Goal: Task Accomplishment & Management: Manage account settings

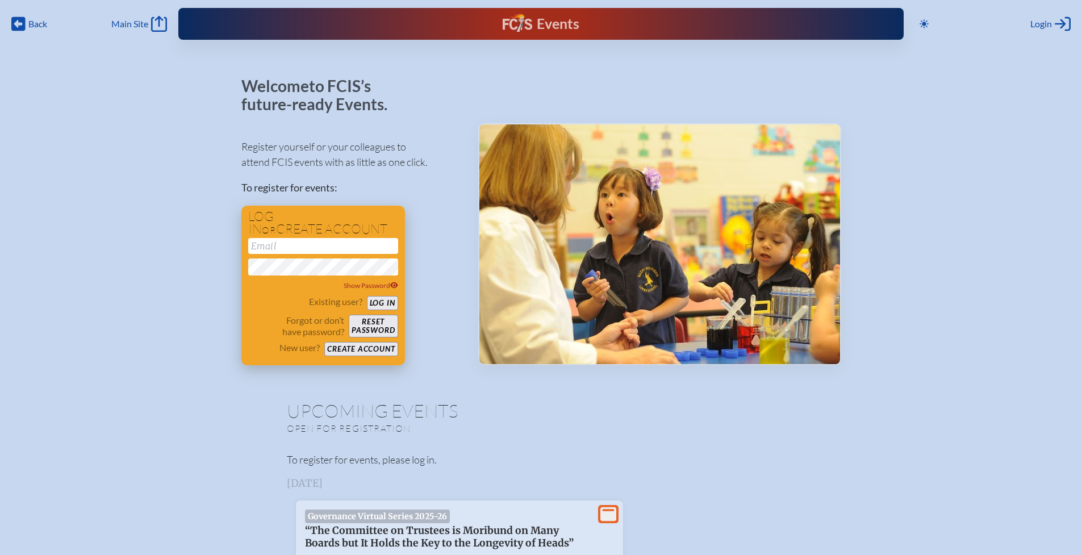
type input "[EMAIL_ADDRESS][DOMAIN_NAME]"
click at [390, 302] on button "Log in" at bounding box center [382, 303] width 31 height 14
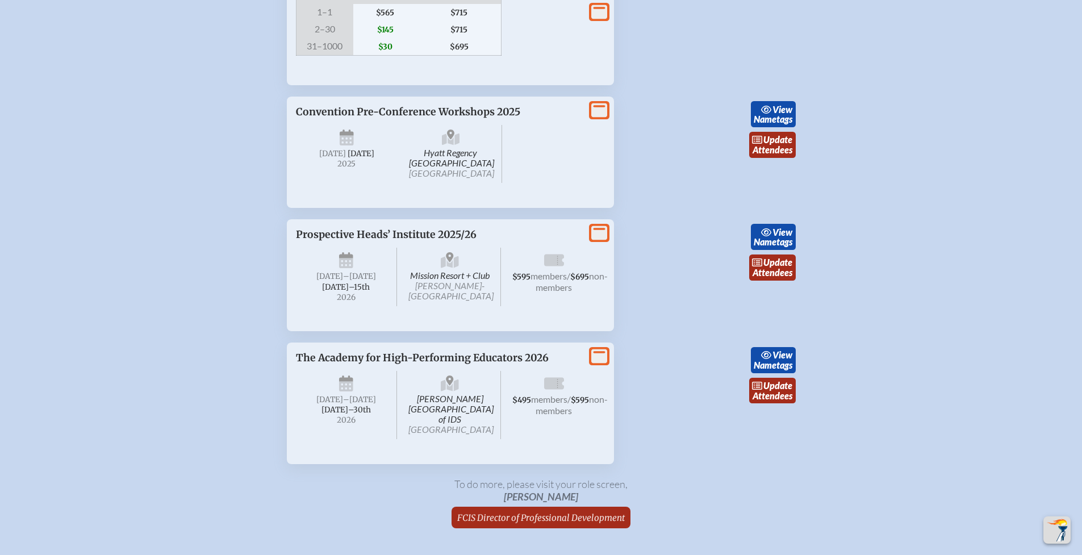
scroll to position [2257, 0]
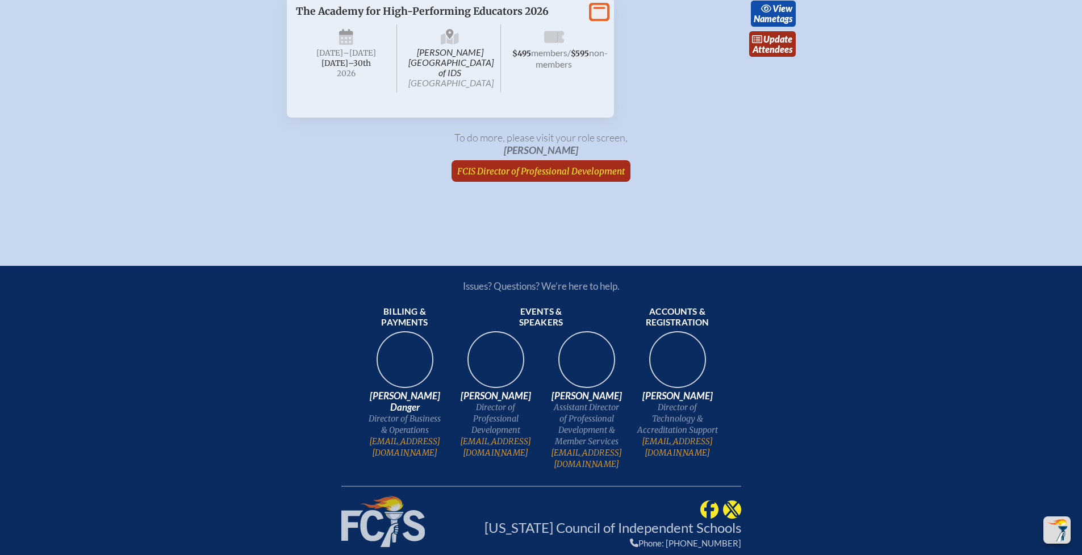
click at [537, 177] on span "FCIS Director of Professional Development" at bounding box center [541, 171] width 168 height 11
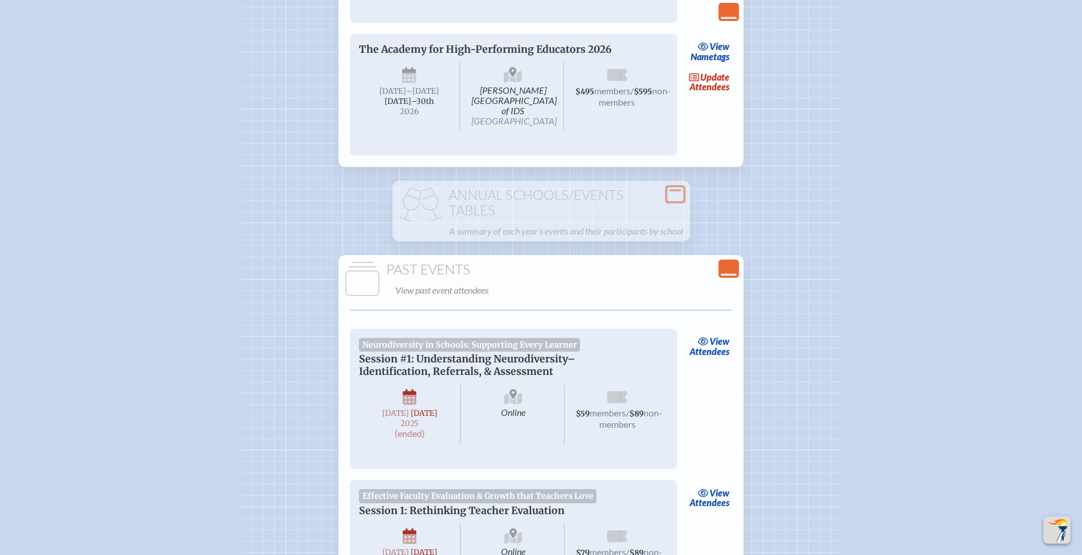
scroll to position [2194, 0]
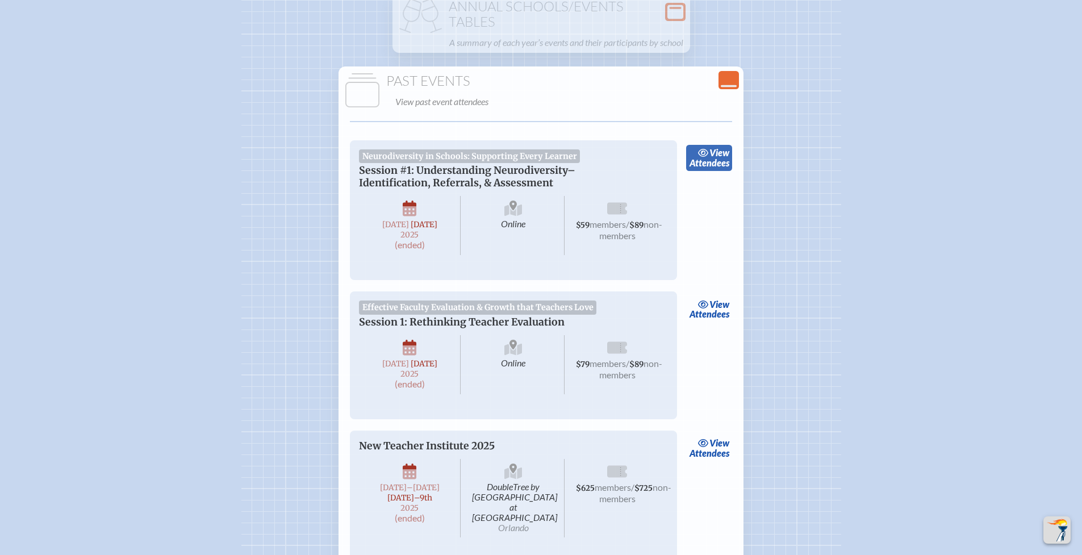
click at [715, 171] on link "view Attendees" at bounding box center [709, 158] width 46 height 26
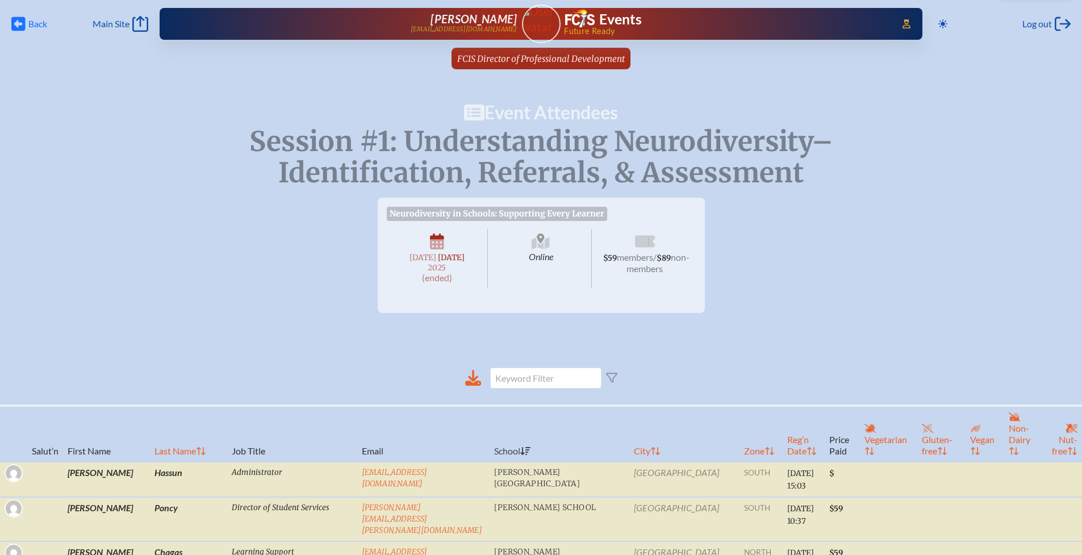
click at [28, 26] on span "Back" at bounding box center [37, 23] width 19 height 11
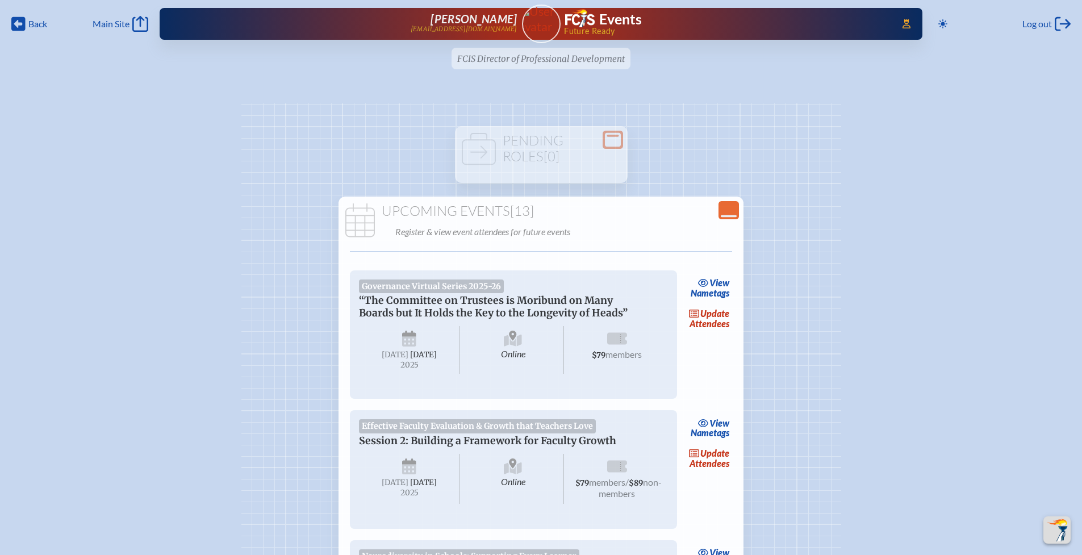
scroll to position [2194, 0]
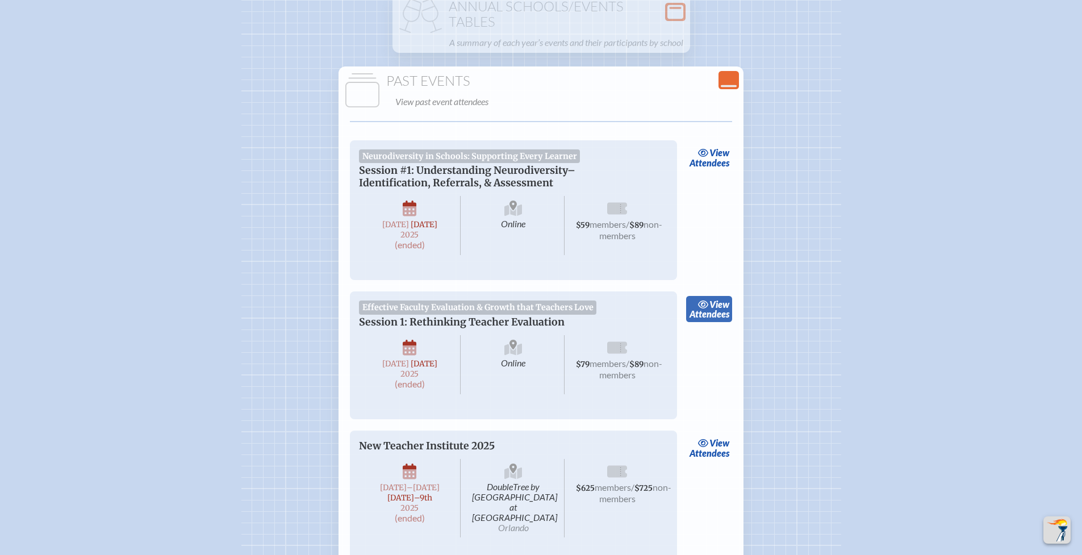
click at [699, 322] on link "view Attendees" at bounding box center [709, 309] width 46 height 26
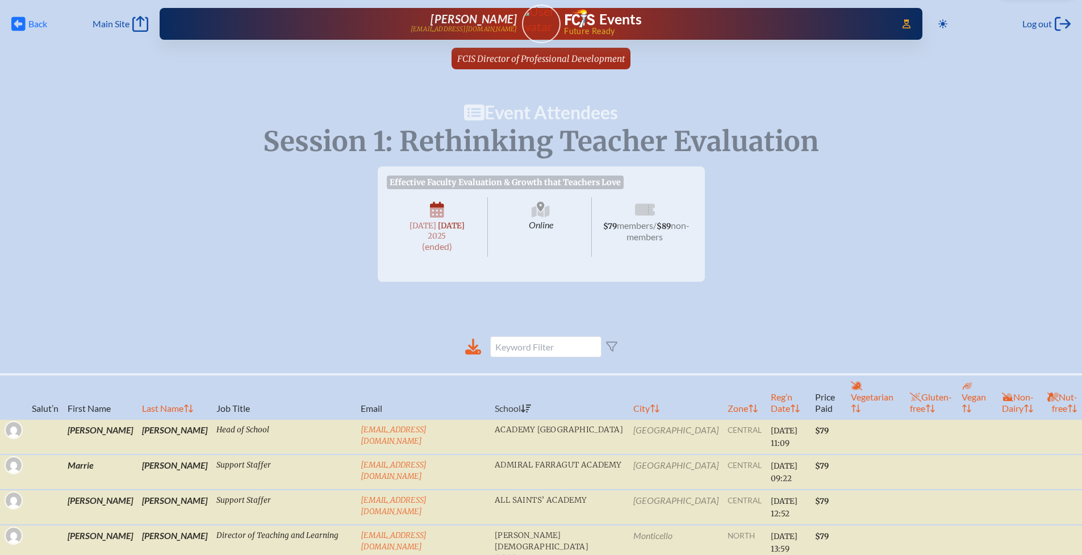
click at [27, 22] on span "Back Back" at bounding box center [29, 24] width 36 height 16
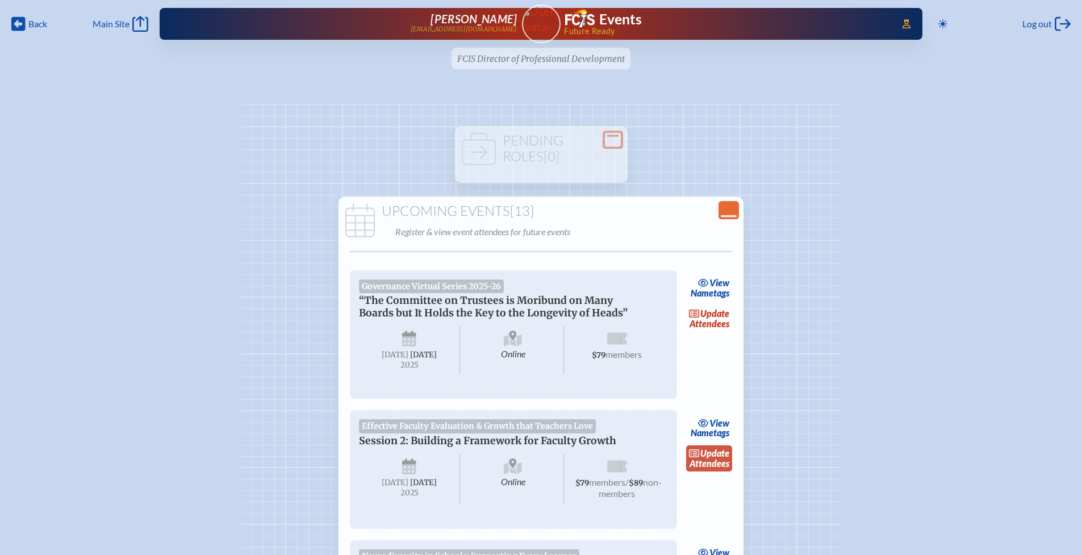
click at [723, 468] on link "update Attendees" at bounding box center [709, 458] width 47 height 26
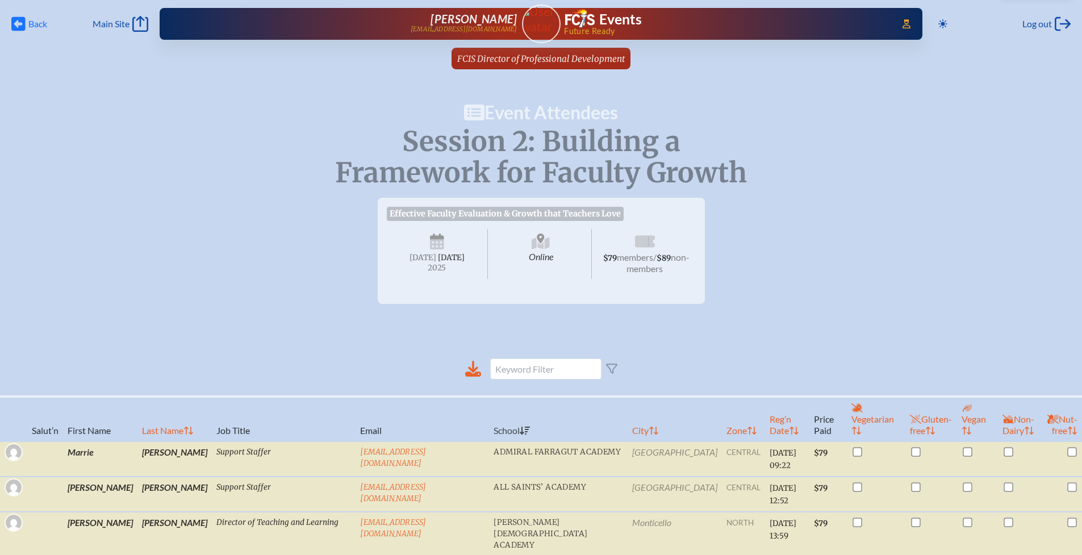
click at [26, 25] on span "Back Back" at bounding box center [29, 24] width 36 height 16
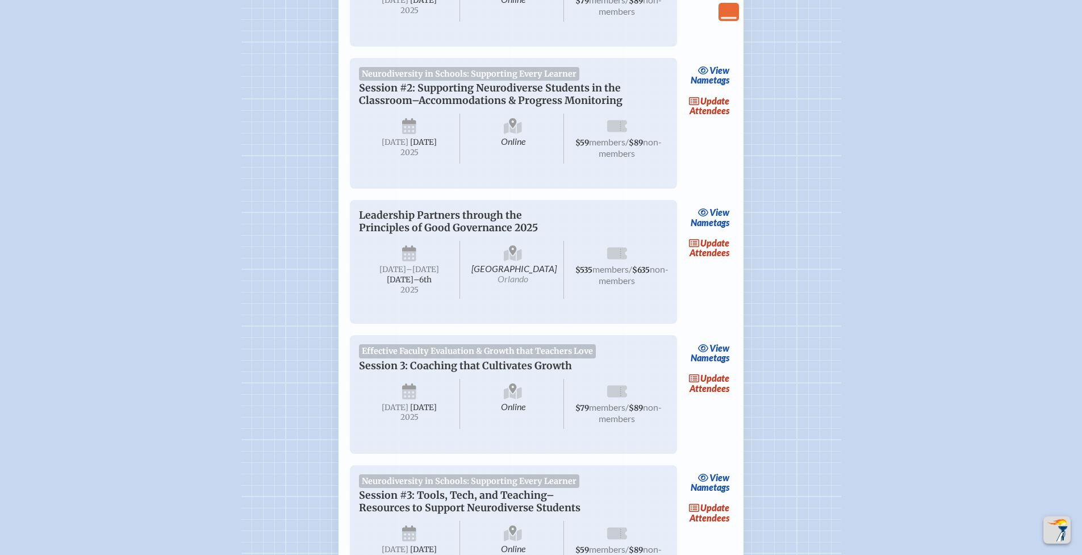
scroll to position [504, 0]
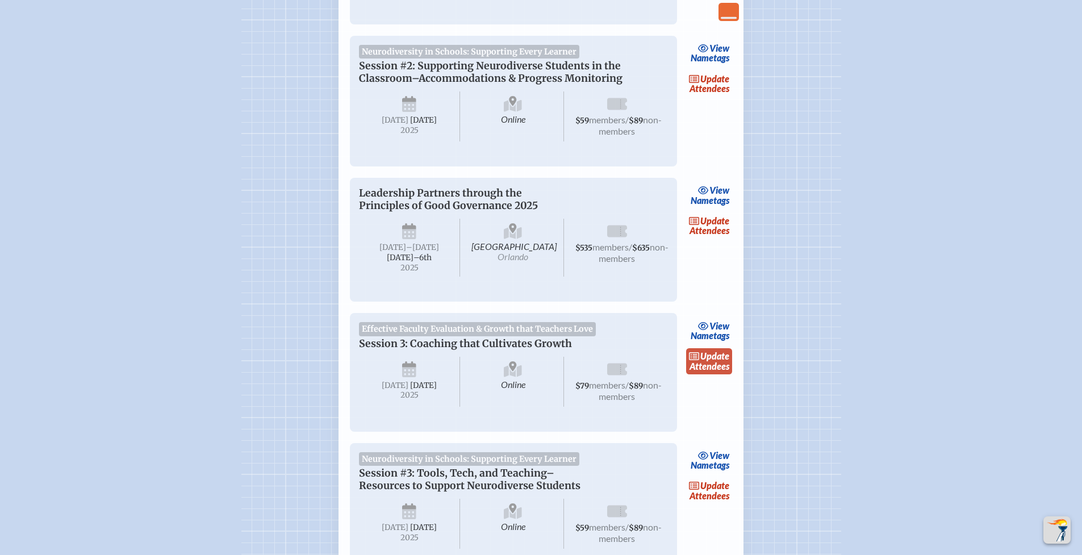
click at [701, 374] on link "update Attendees" at bounding box center [709, 361] width 47 height 26
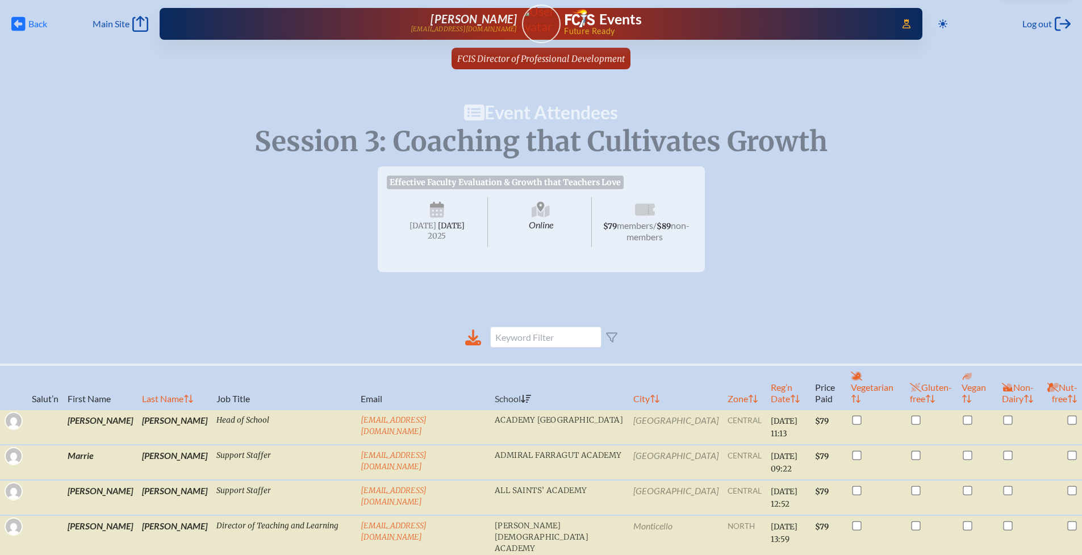
click at [32, 21] on span "Back" at bounding box center [37, 23] width 19 height 11
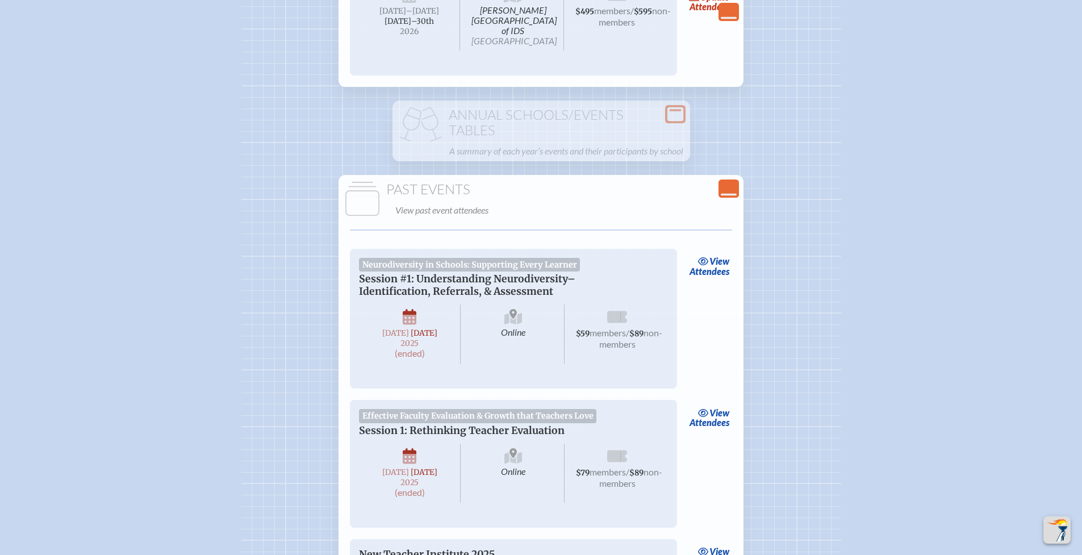
scroll to position [2285, 0]
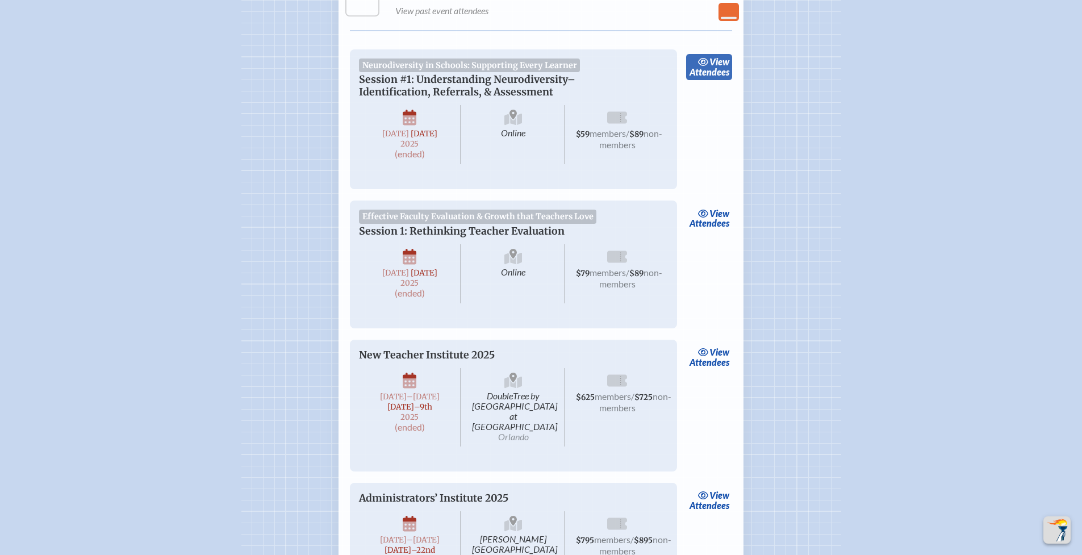
click at [713, 80] on link "view Attendees" at bounding box center [709, 67] width 46 height 26
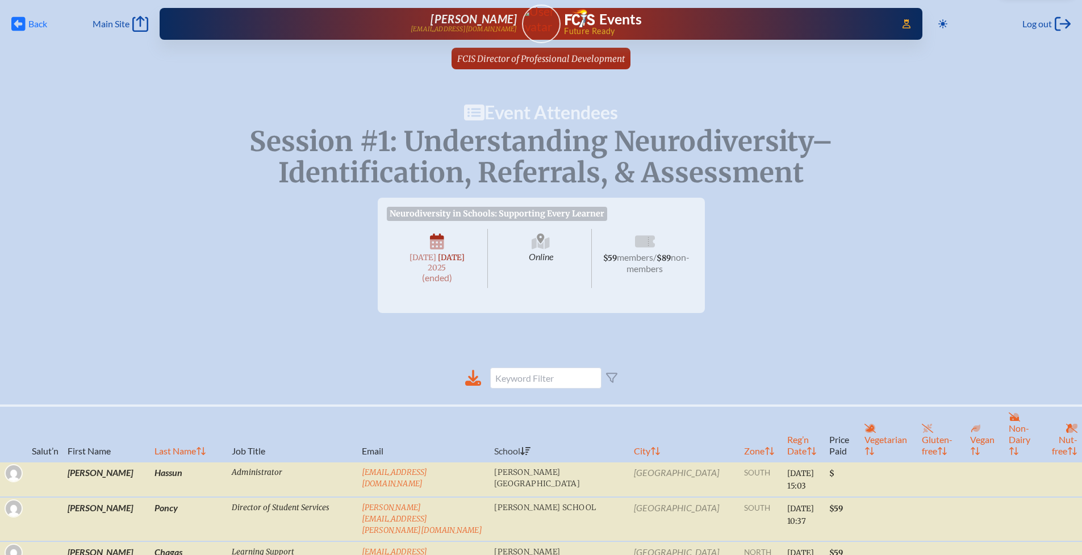
click at [25, 19] on icon at bounding box center [18, 24] width 14 height 14
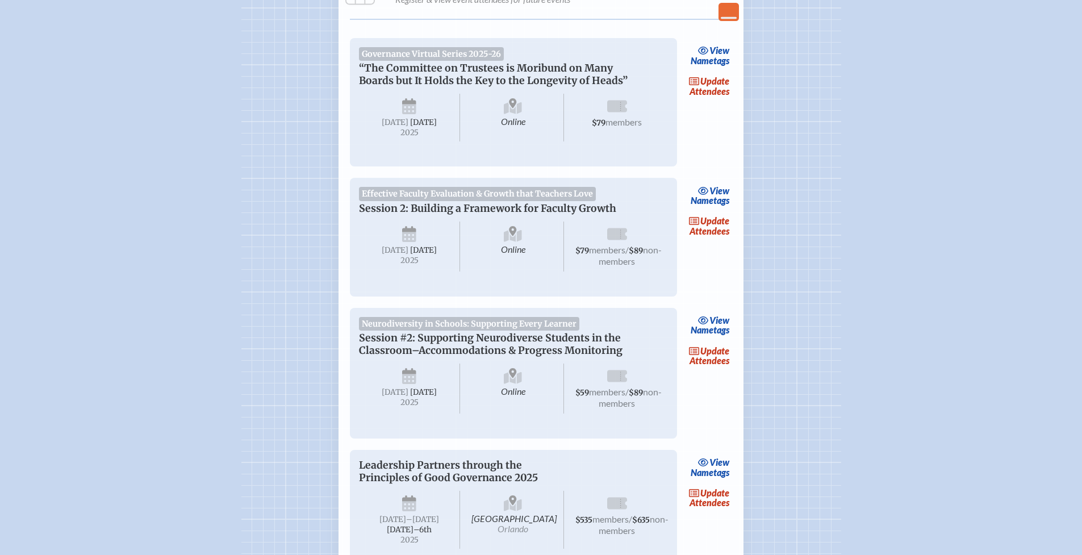
scroll to position [243, 0]
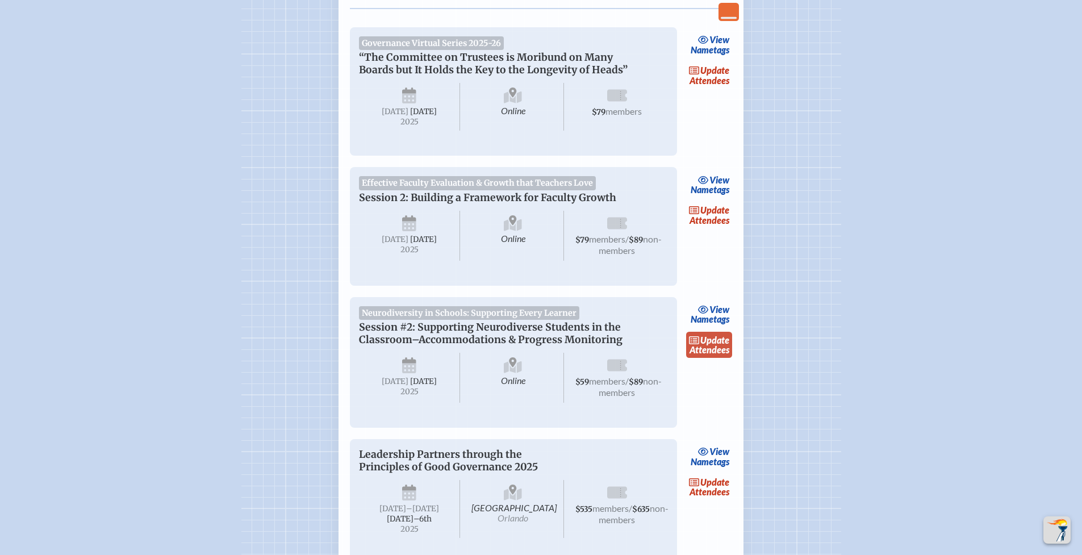
click at [715, 358] on link "update Attendees" at bounding box center [709, 345] width 47 height 26
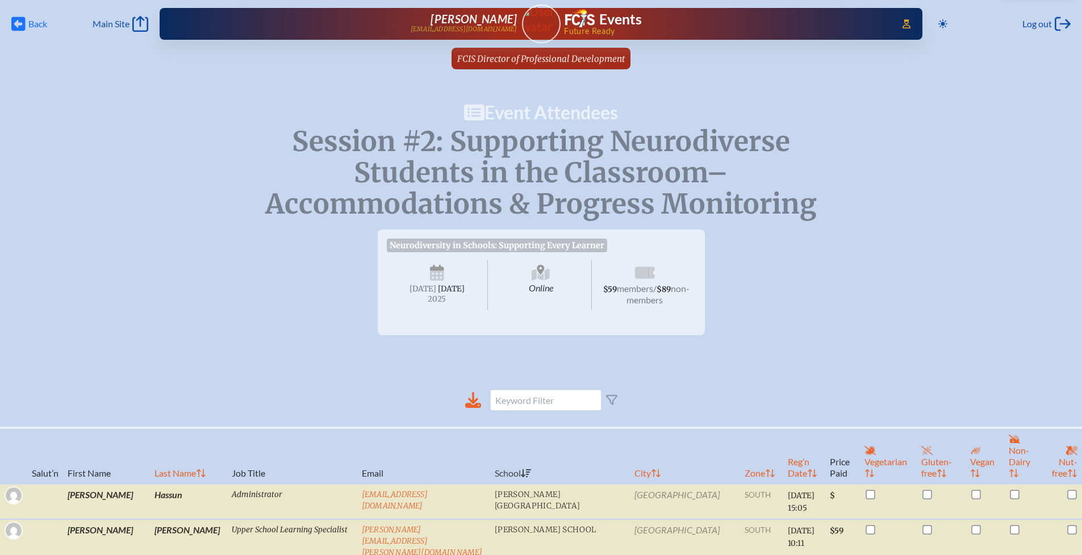
click at [29, 22] on span "Back" at bounding box center [37, 23] width 19 height 11
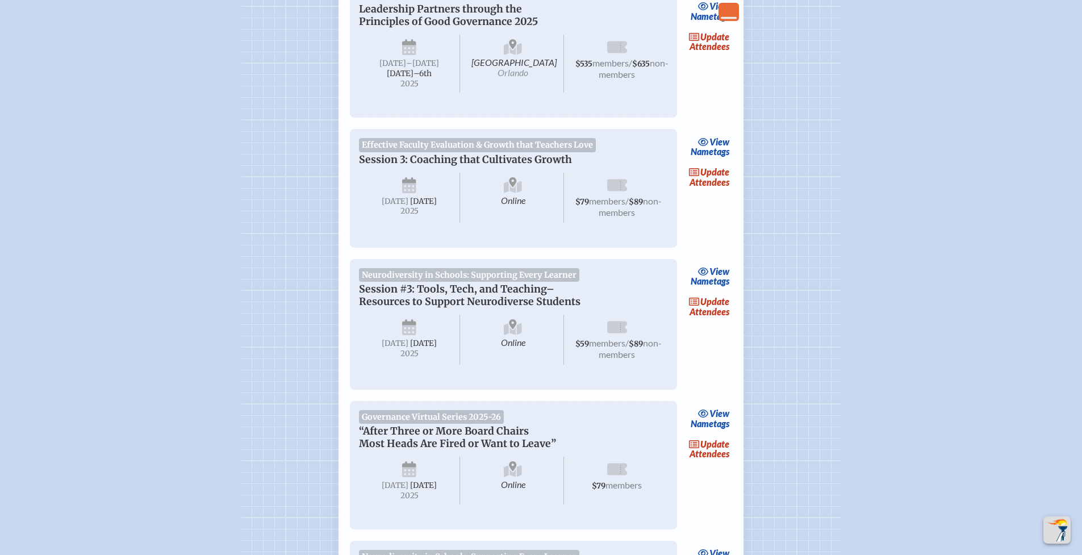
scroll to position [709, 0]
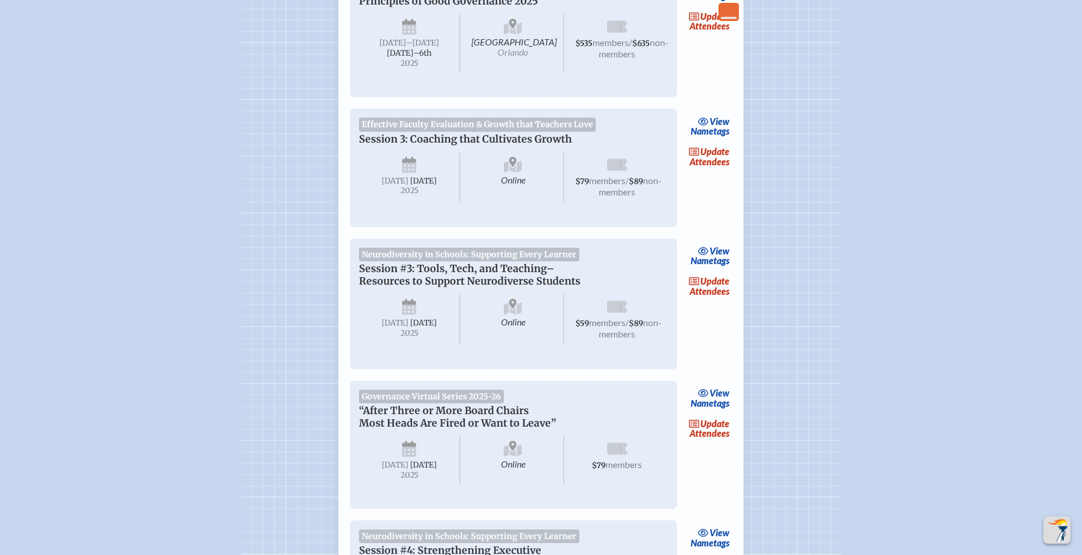
click at [718, 299] on link "update Attendees" at bounding box center [709, 286] width 47 height 26
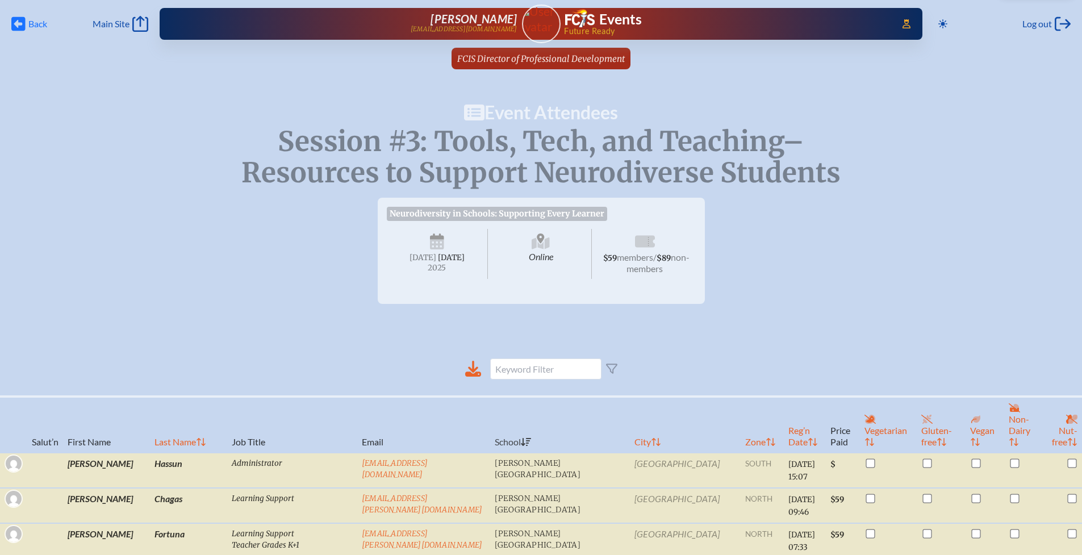
click at [25, 24] on span "Back Back" at bounding box center [29, 24] width 36 height 16
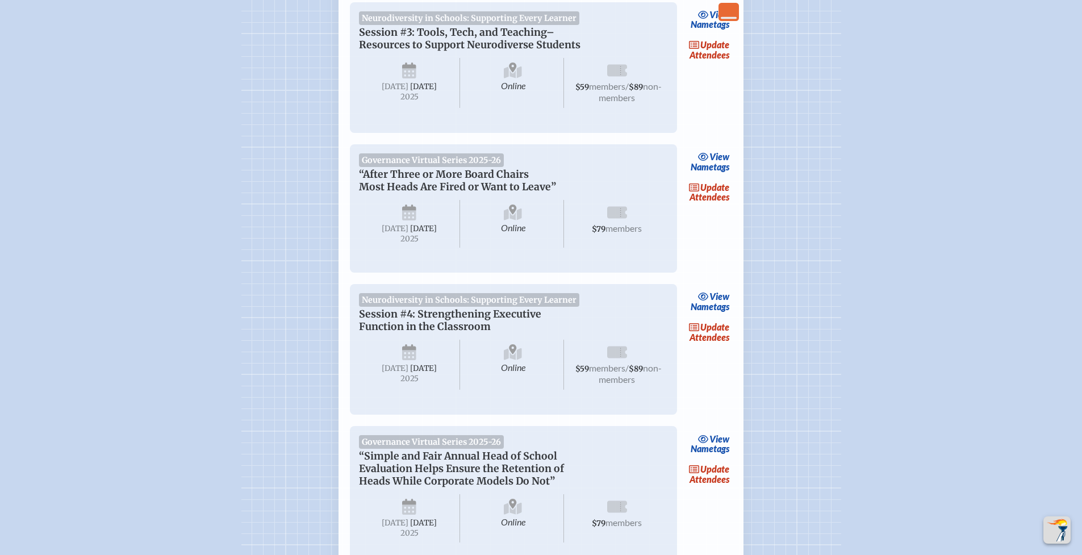
scroll to position [964, 0]
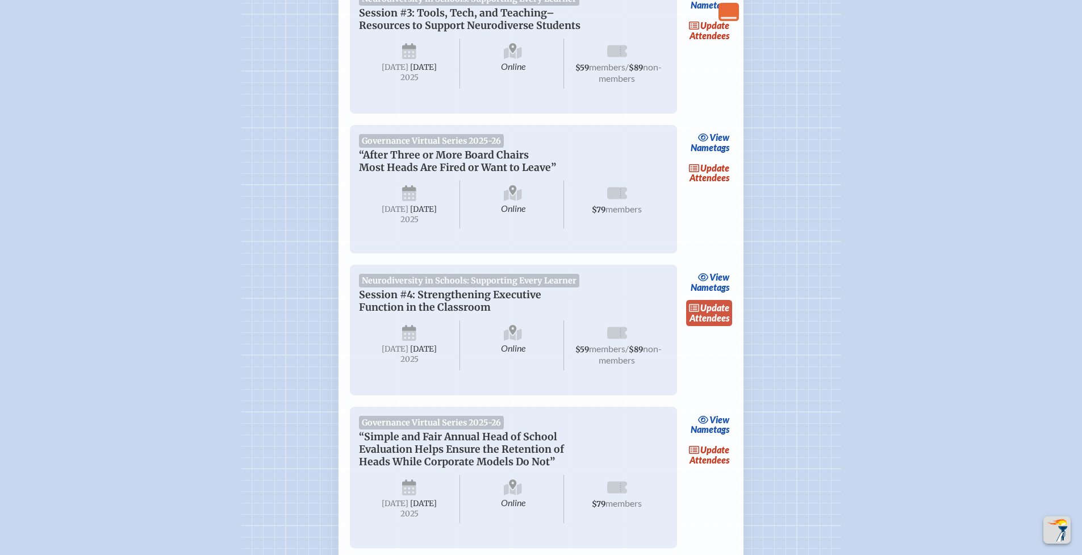
click at [714, 326] on link "update Attendees" at bounding box center [709, 313] width 47 height 26
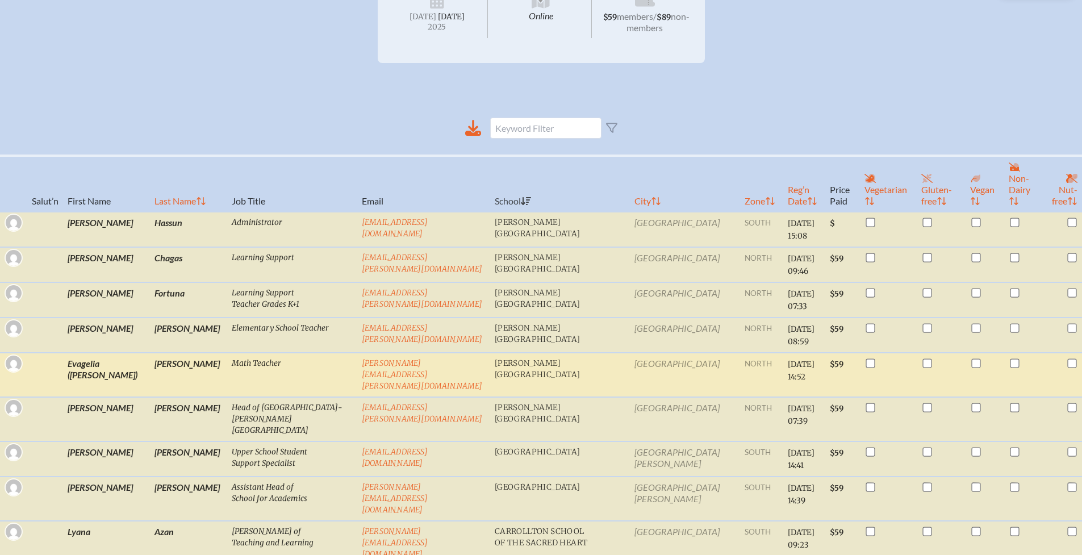
scroll to position [242, 0]
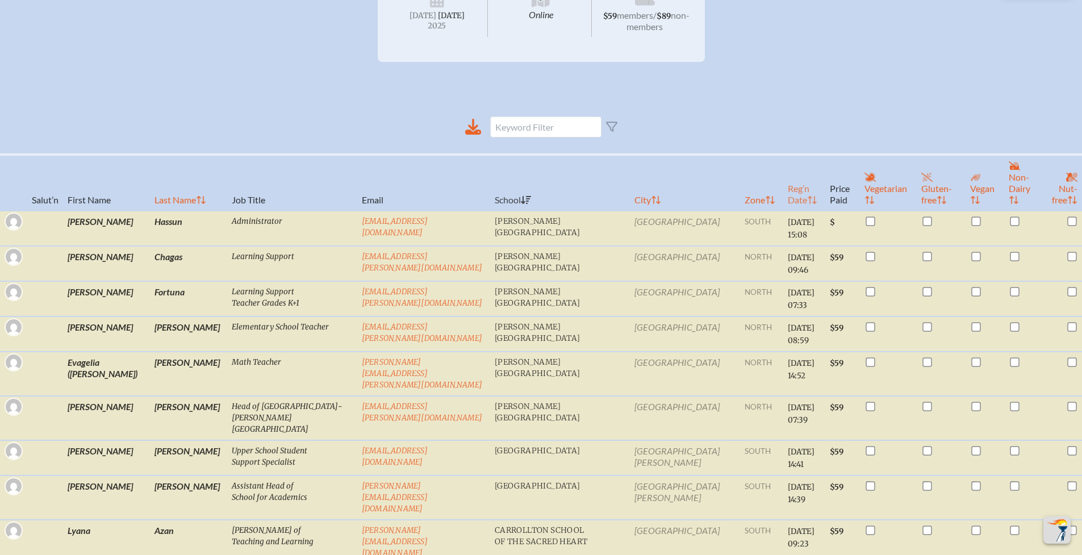
click at [783, 179] on th "Reg’n Date" at bounding box center [804, 182] width 42 height 56
checkbox input "false"
checkbox input "true"
checkbox input "false"
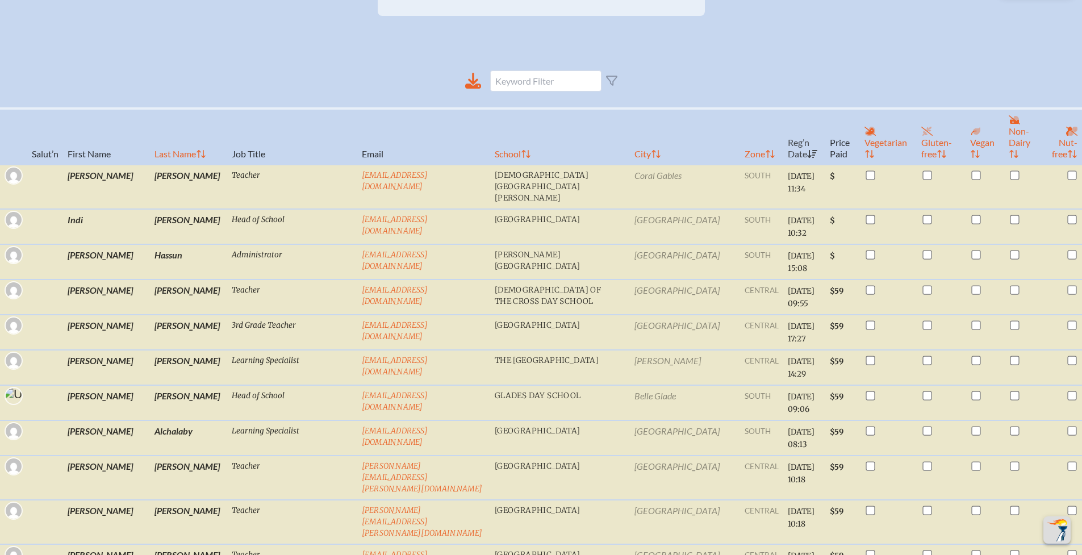
scroll to position [0, 0]
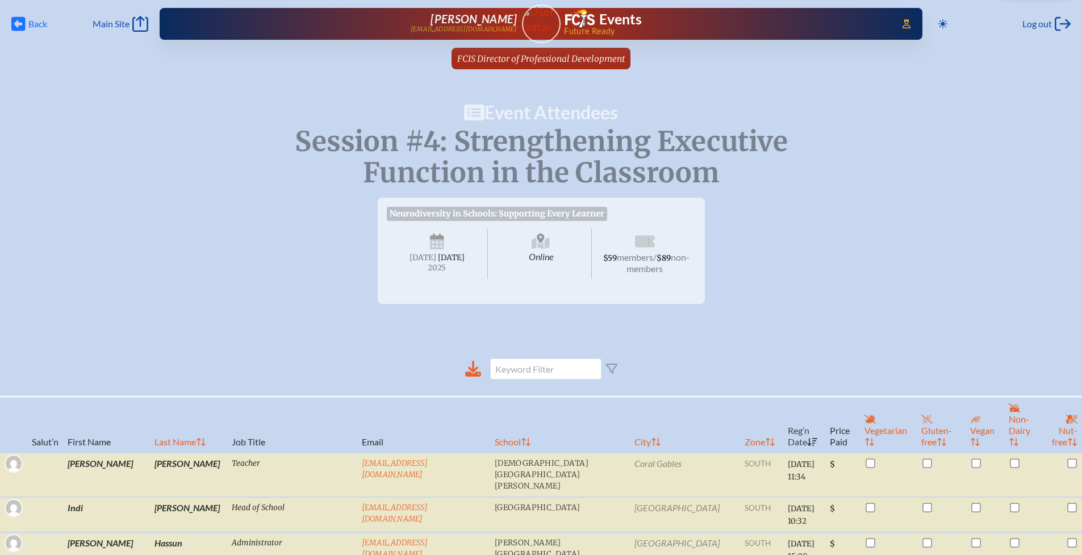
click at [23, 24] on icon at bounding box center [18, 24] width 14 height 14
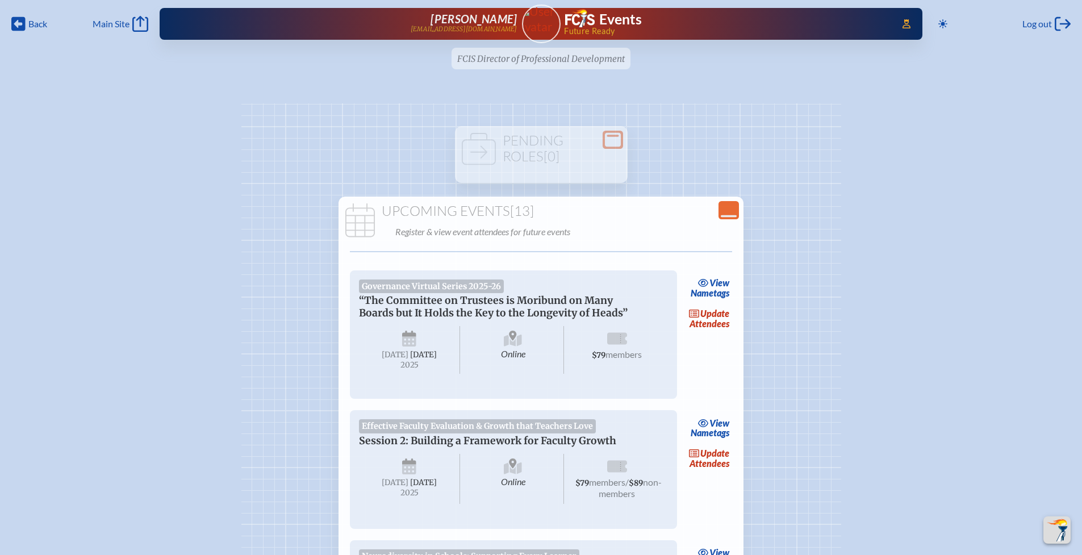
scroll to position [964, 0]
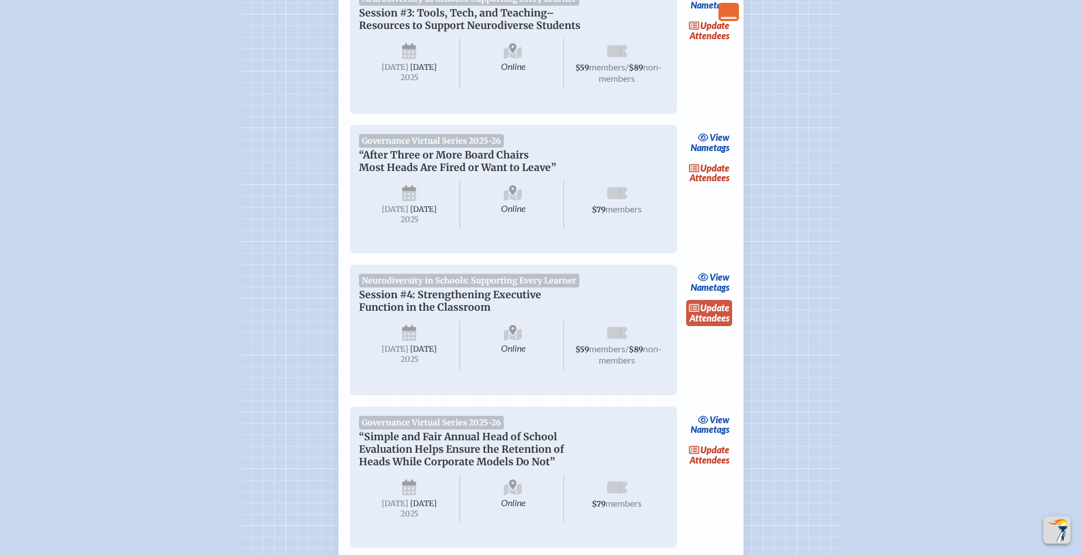
click at [715, 326] on link "update Attendees" at bounding box center [709, 313] width 47 height 26
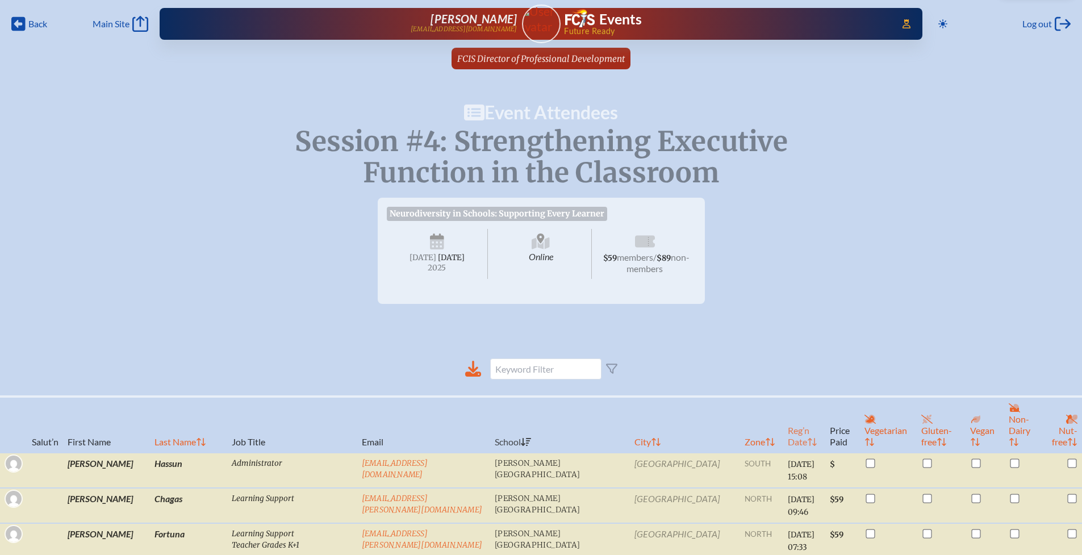
click at [783, 420] on th "Reg’n Date" at bounding box center [804, 424] width 42 height 56
checkbox input "false"
checkbox input "true"
checkbox input "false"
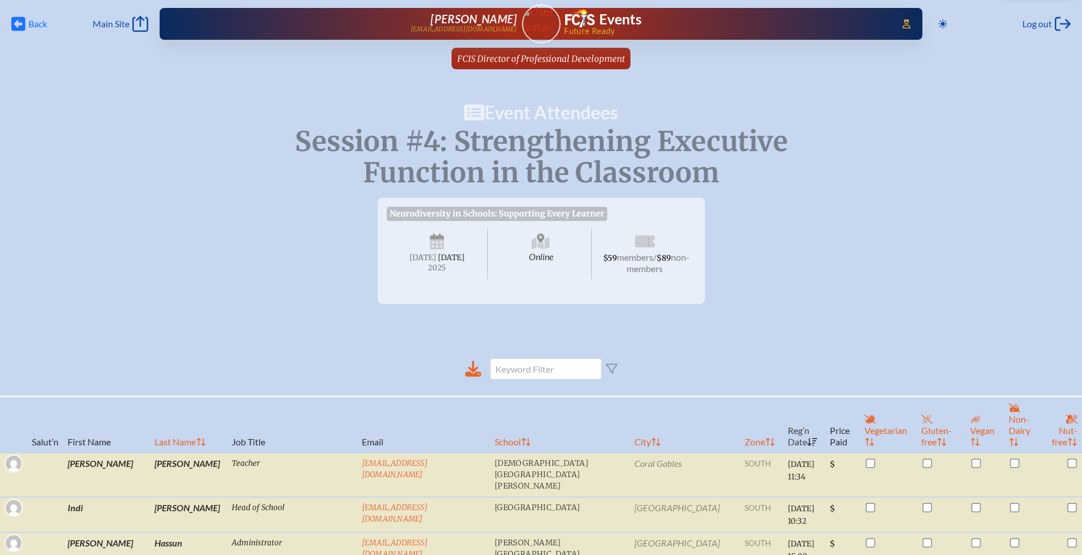
click at [24, 22] on icon at bounding box center [18, 24] width 14 height 14
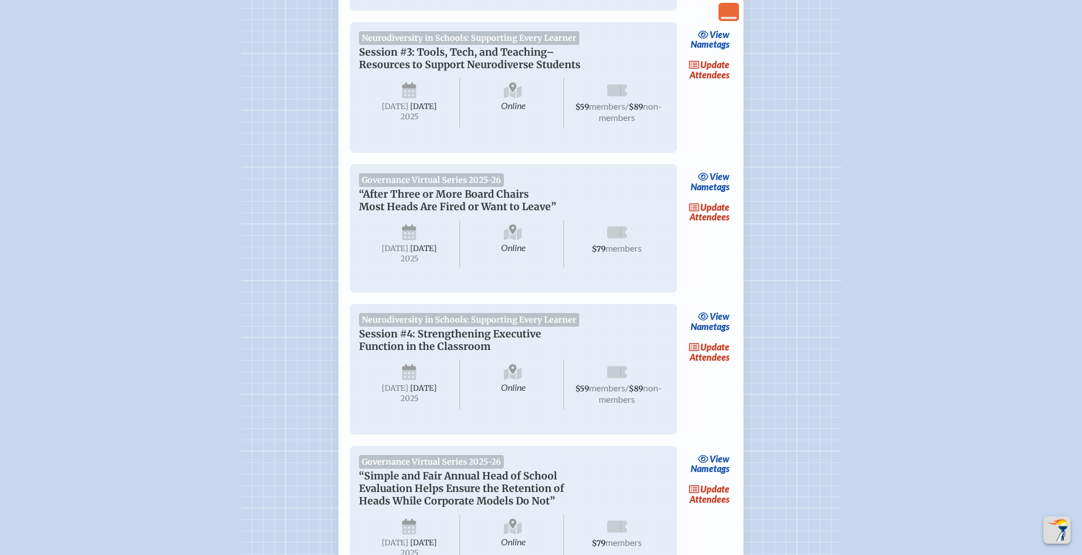
scroll to position [909, 0]
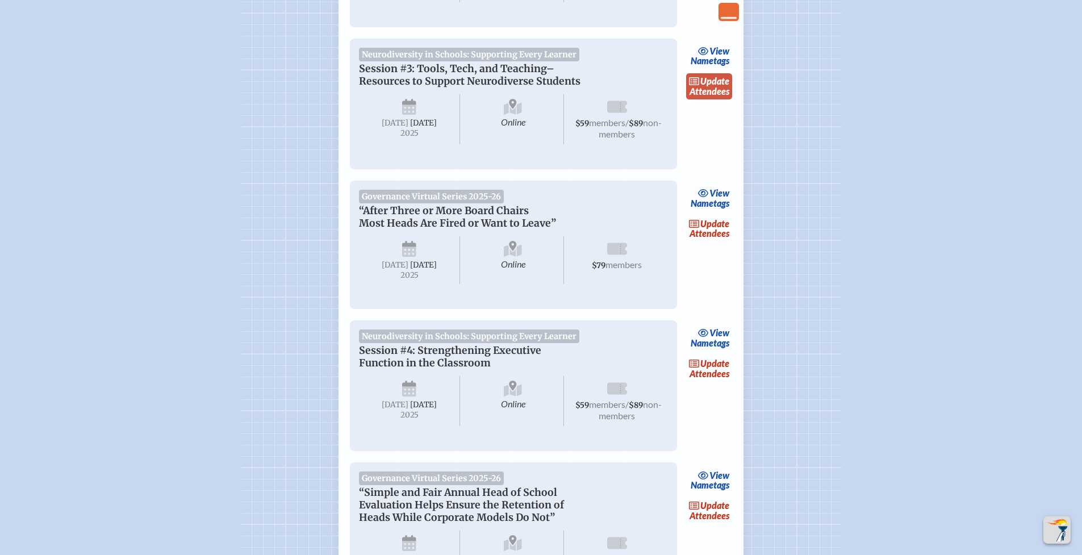
click at [712, 99] on link "update Attendees" at bounding box center [709, 86] width 47 height 26
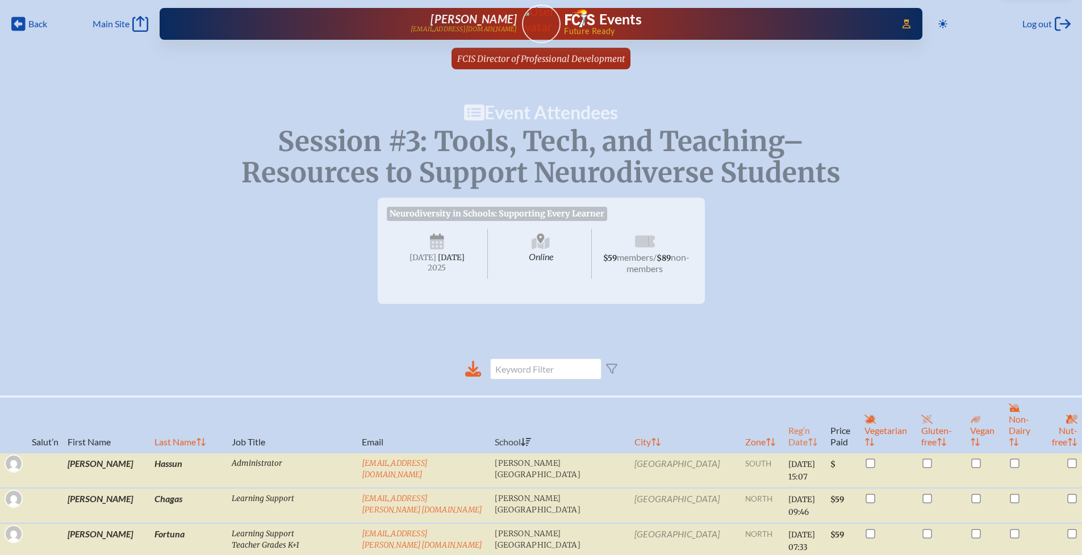
click at [784, 419] on th "Reg’n Date" at bounding box center [805, 424] width 42 height 56
checkbox input "false"
checkbox input "true"
checkbox input "false"
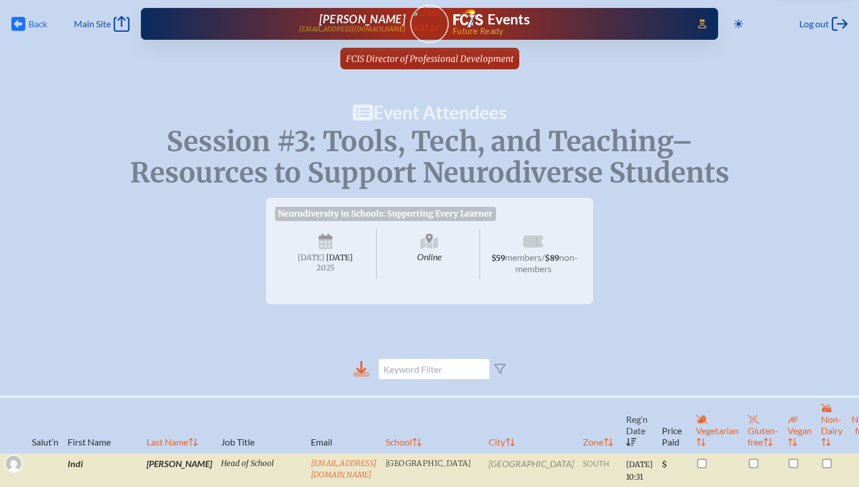
click at [32, 26] on span "Back" at bounding box center [37, 23] width 19 height 11
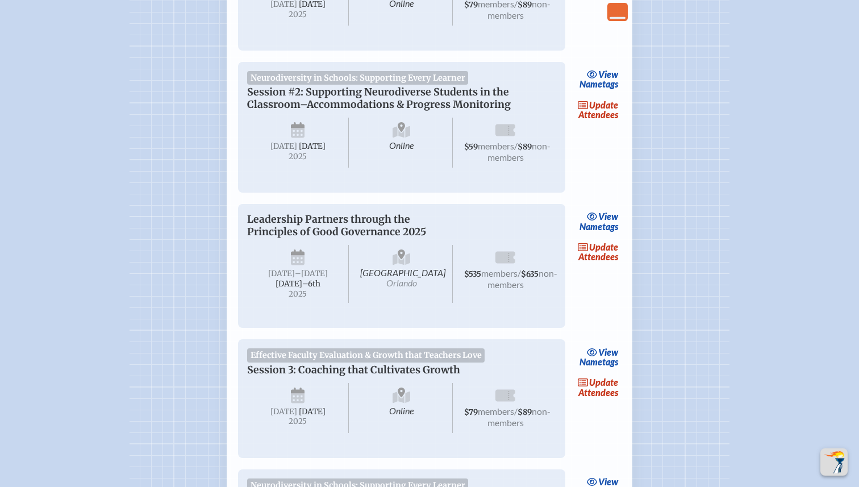
scroll to position [475, 0]
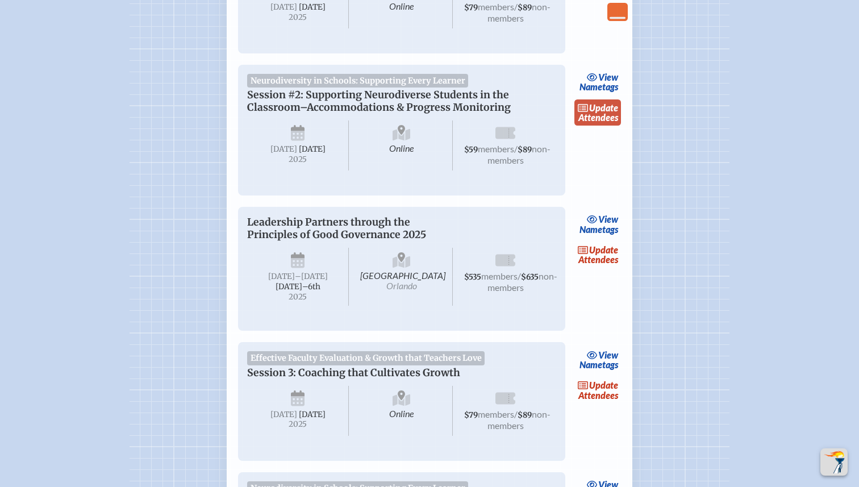
click at [596, 126] on link "update Attendees" at bounding box center [597, 112] width 47 height 26
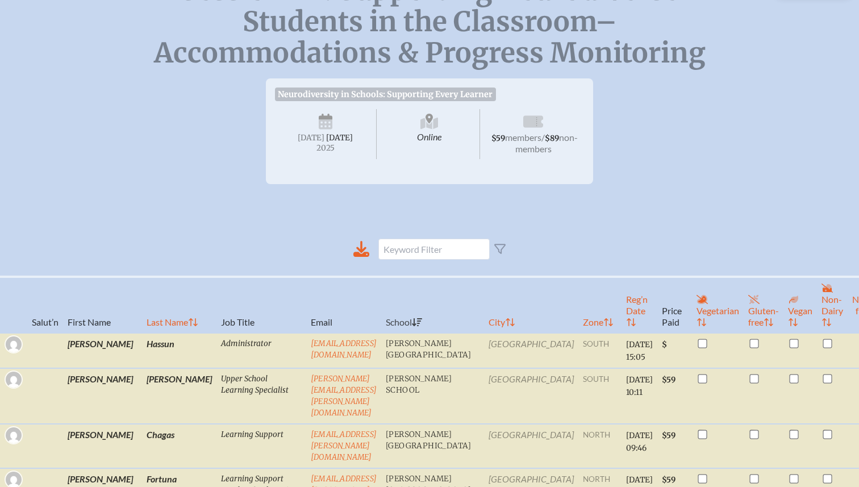
scroll to position [155, 0]
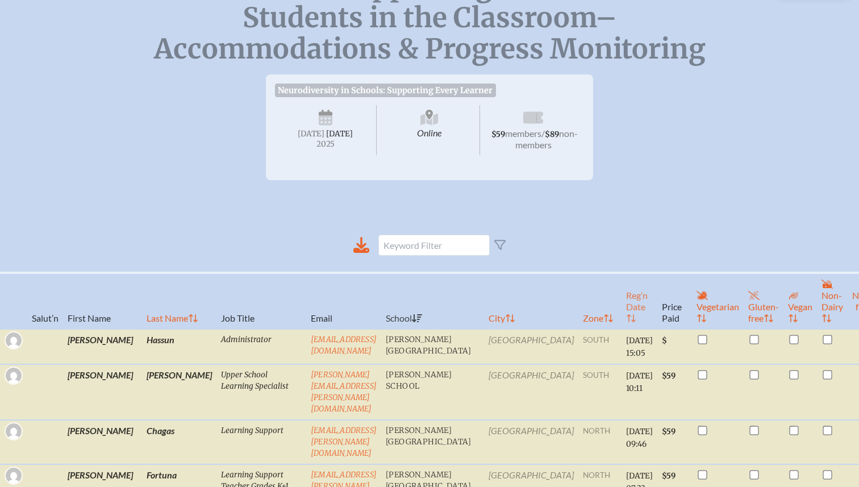
click at [621, 316] on th "Reg’n Date" at bounding box center [639, 301] width 36 height 56
checkbox input "false"
checkbox input "true"
checkbox input "false"
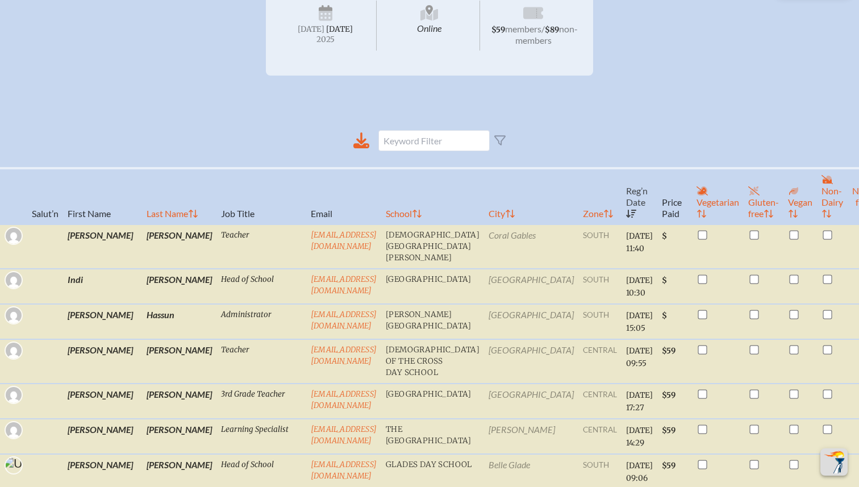
scroll to position [0, 0]
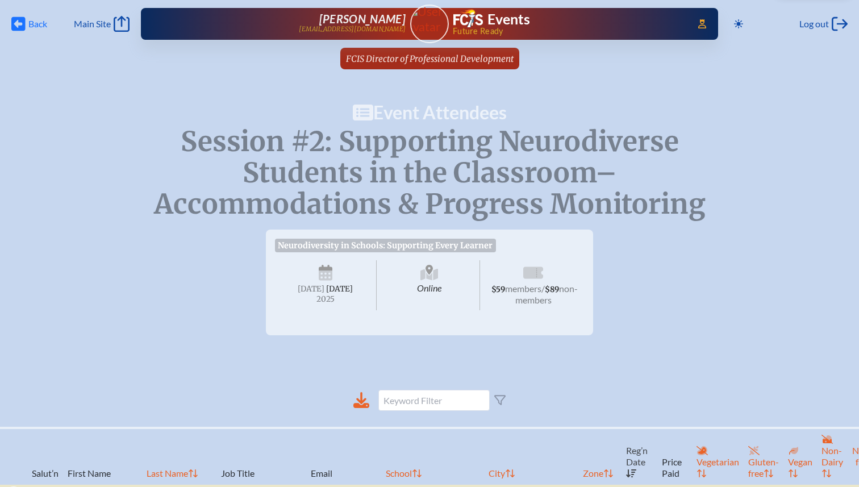
click at [29, 27] on span "Back" at bounding box center [37, 23] width 19 height 11
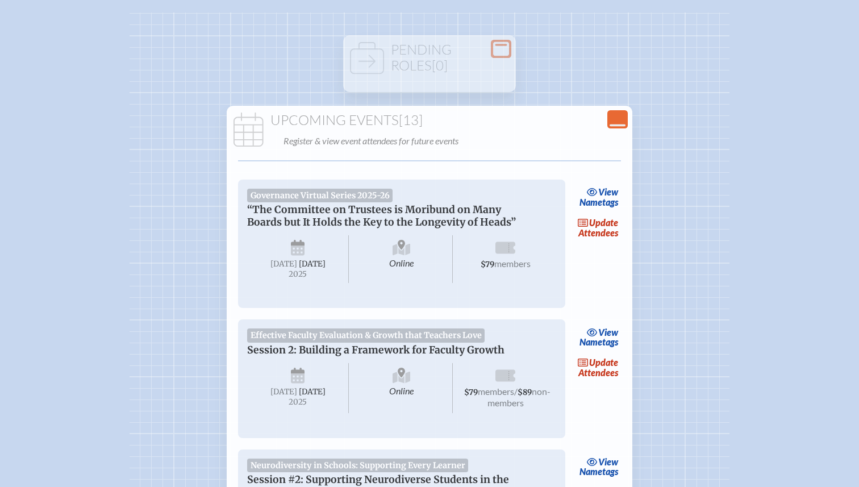
scroll to position [97, 0]
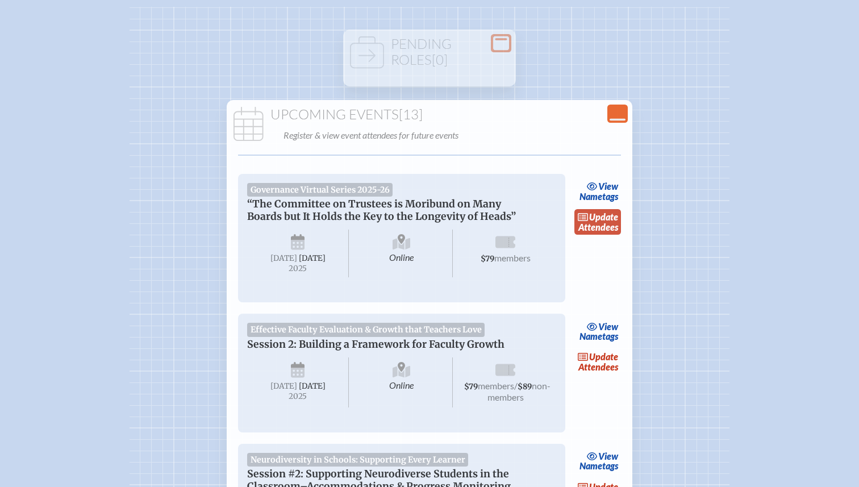
click at [591, 223] on link "update Attendees" at bounding box center [597, 222] width 47 height 26
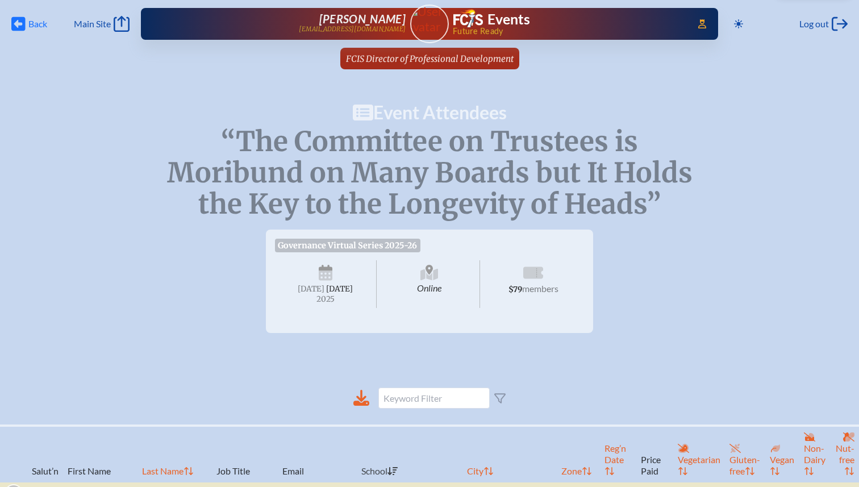
click at [26, 26] on span "Back Back" at bounding box center [29, 24] width 36 height 16
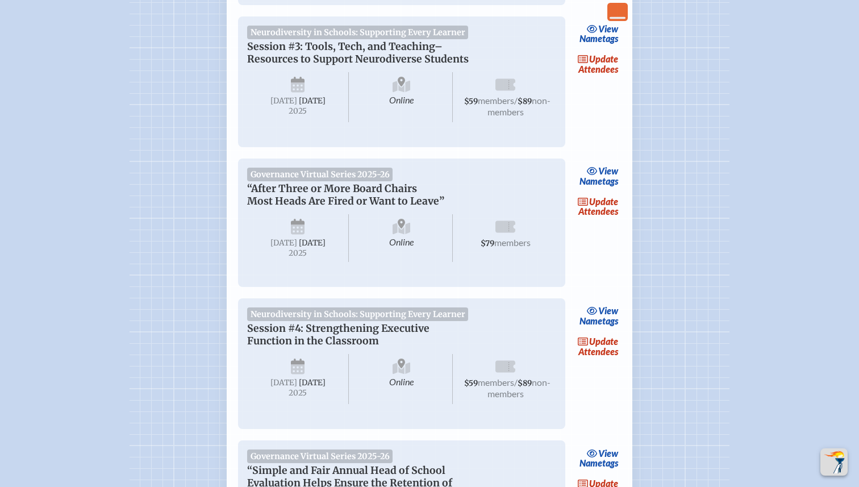
scroll to position [957, 0]
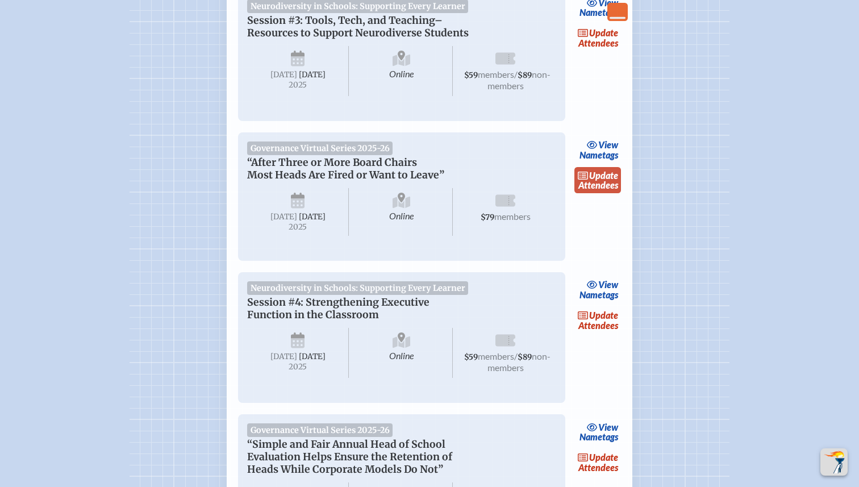
click at [603, 193] on link "update Attendees" at bounding box center [597, 180] width 47 height 26
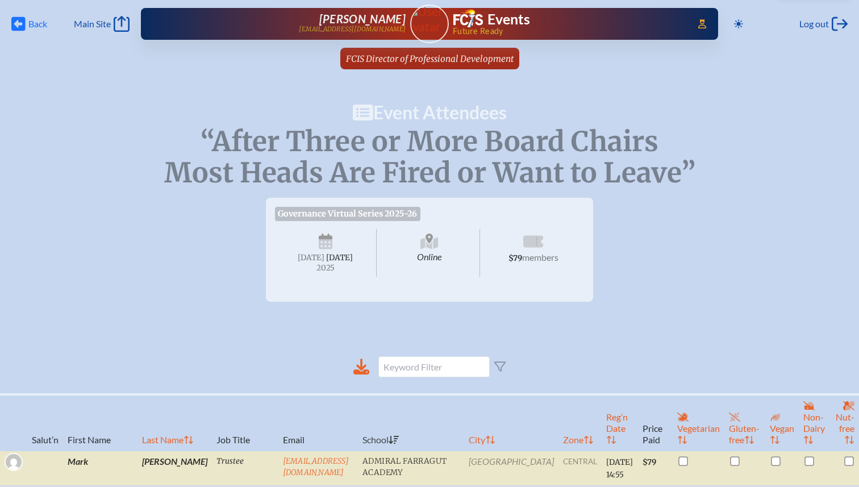
click at [30, 24] on span "Back" at bounding box center [37, 23] width 19 height 11
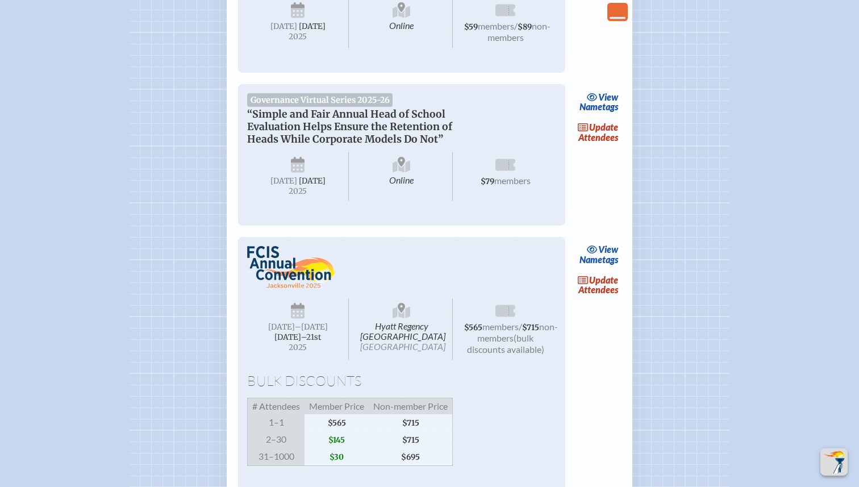
scroll to position [1306, 0]
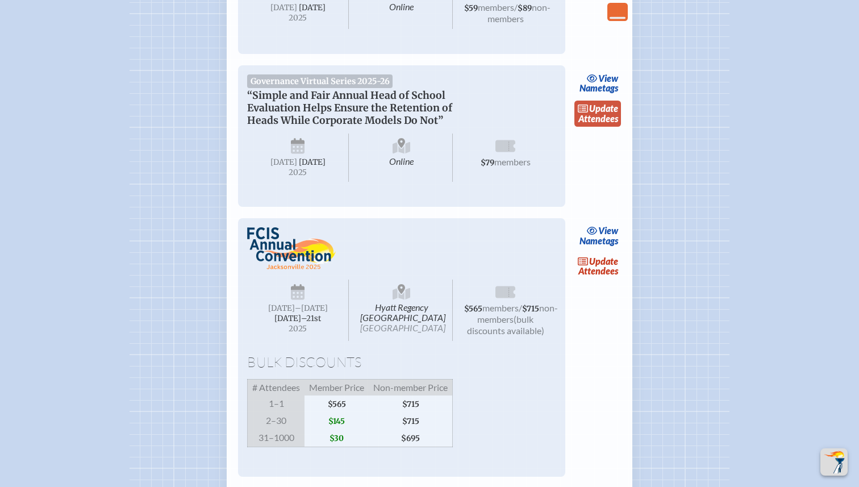
click at [589, 127] on link "update Attendees" at bounding box center [597, 114] width 47 height 26
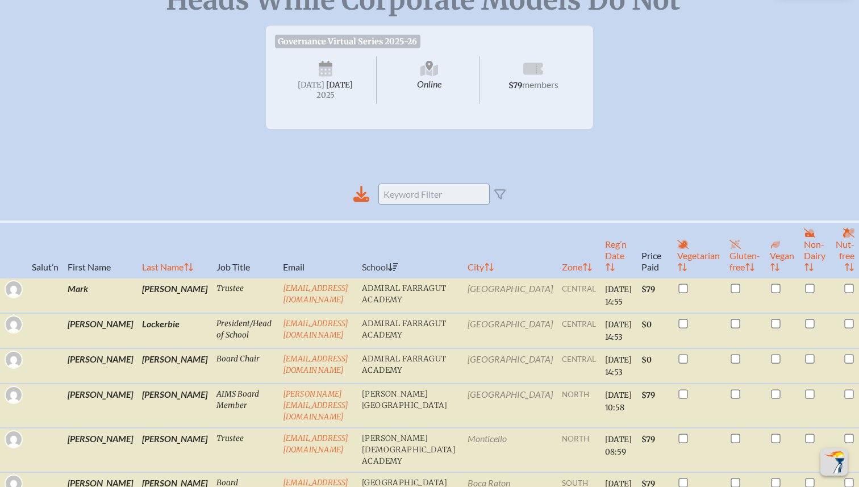
scroll to position [169, 0]
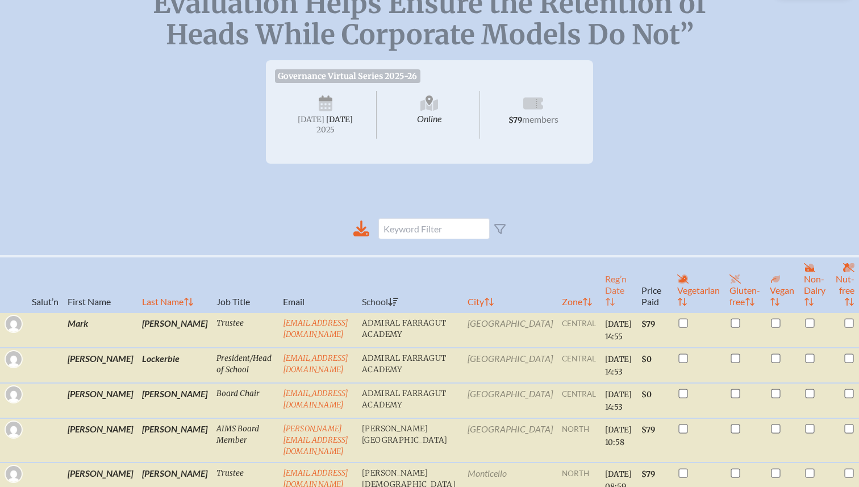
click at [600, 308] on th "Reg’n Date" at bounding box center [618, 284] width 36 height 56
checkbox input "true"
checkbox input "false"
checkbox input "true"
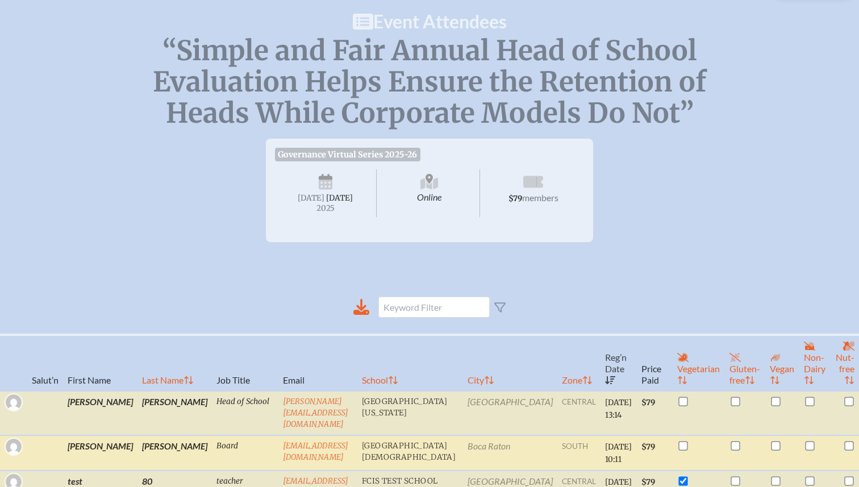
scroll to position [0, 0]
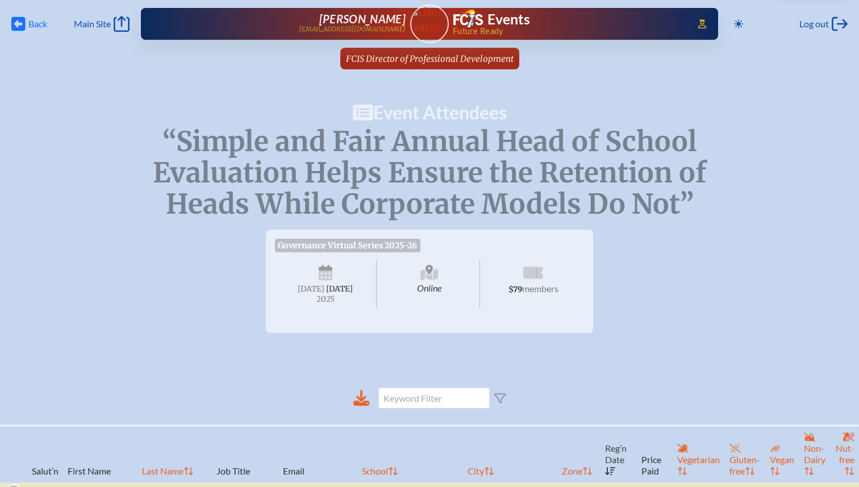
click at [36, 26] on span "Back" at bounding box center [37, 23] width 19 height 11
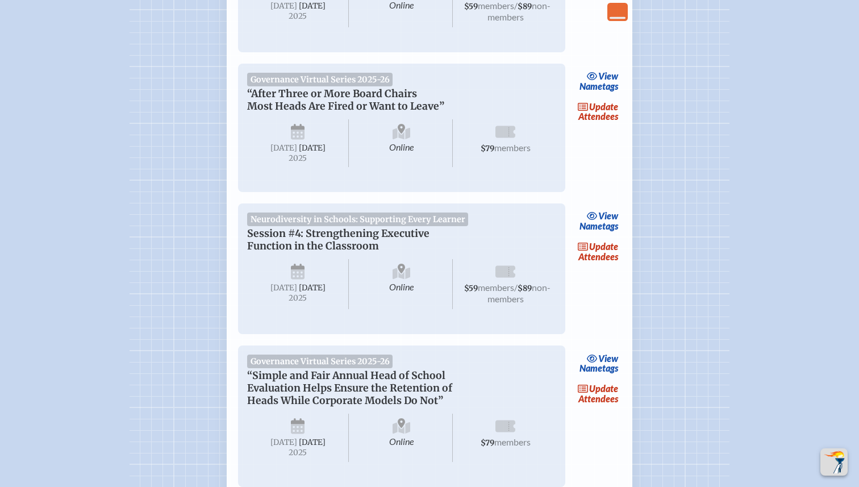
scroll to position [963, 0]
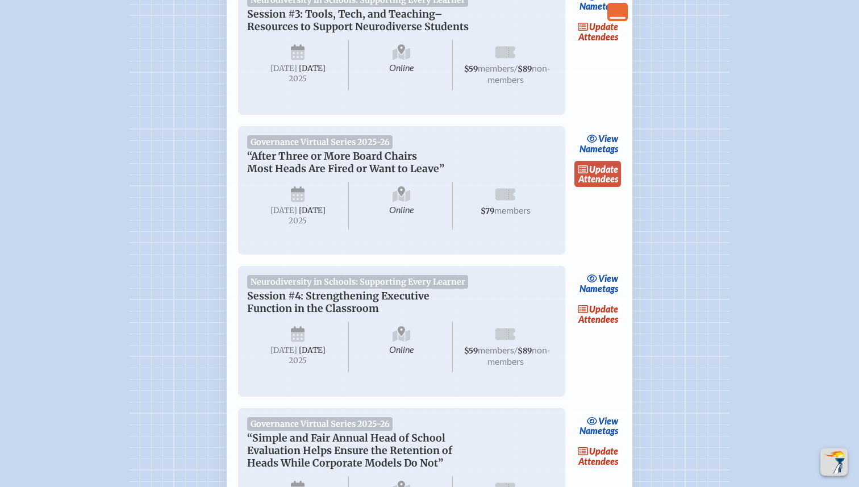
click at [597, 187] on link "update Attendees" at bounding box center [597, 174] width 47 height 26
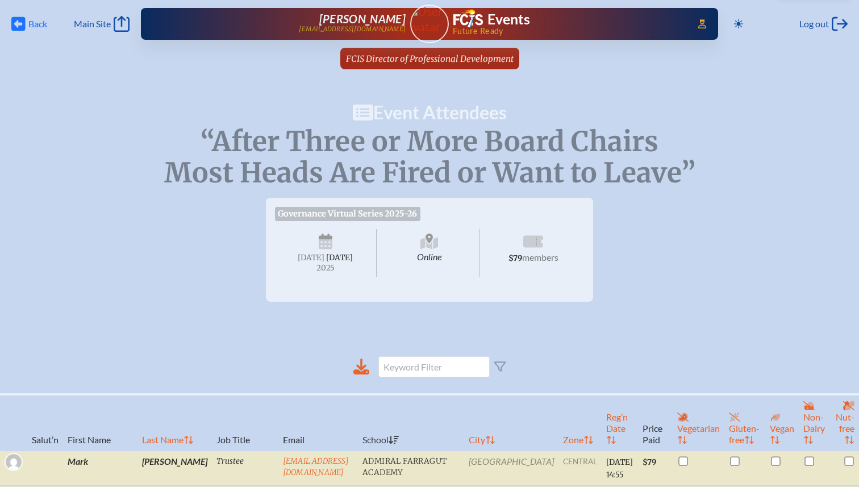
click at [31, 20] on span "Back" at bounding box center [37, 23] width 19 height 11
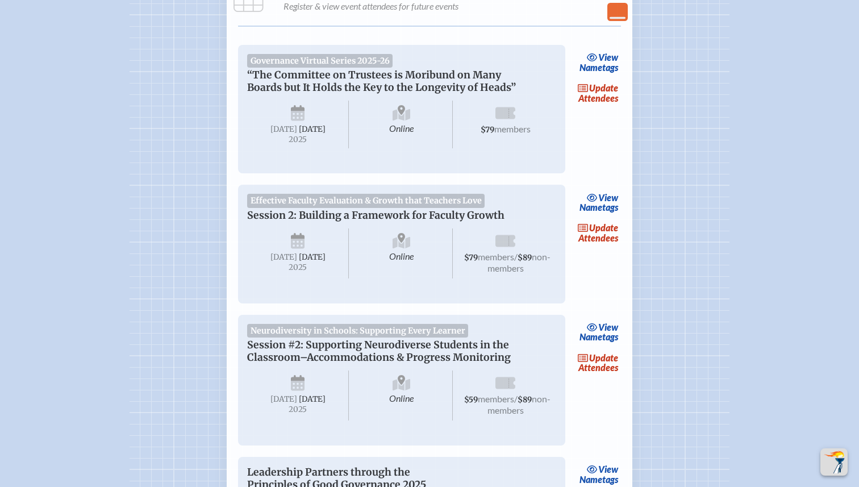
scroll to position [204, 0]
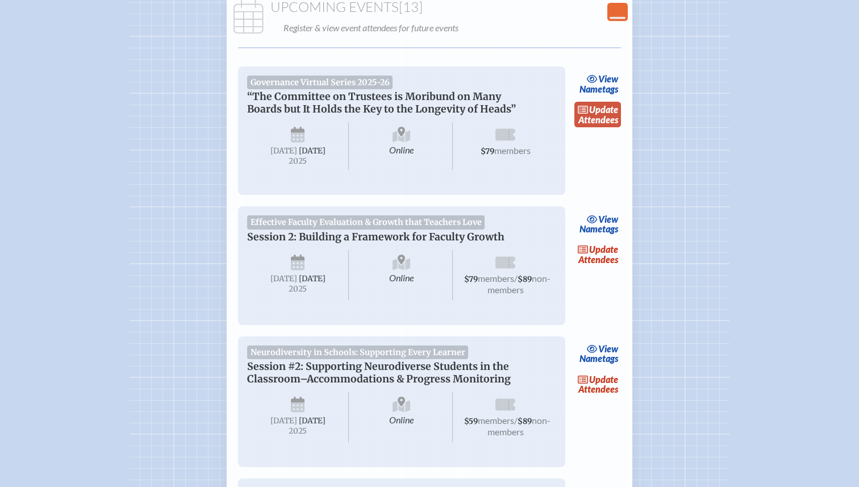
click at [609, 118] on link "update Attendees" at bounding box center [597, 115] width 47 height 26
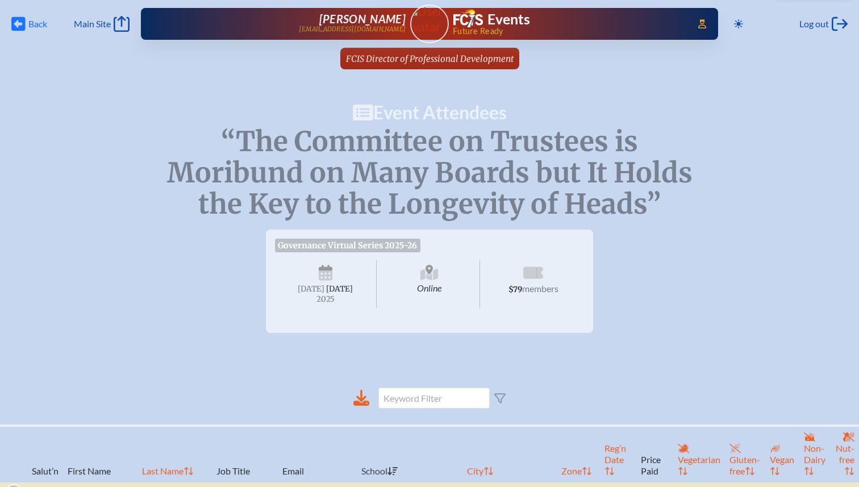
click at [38, 20] on span "Back" at bounding box center [37, 23] width 19 height 11
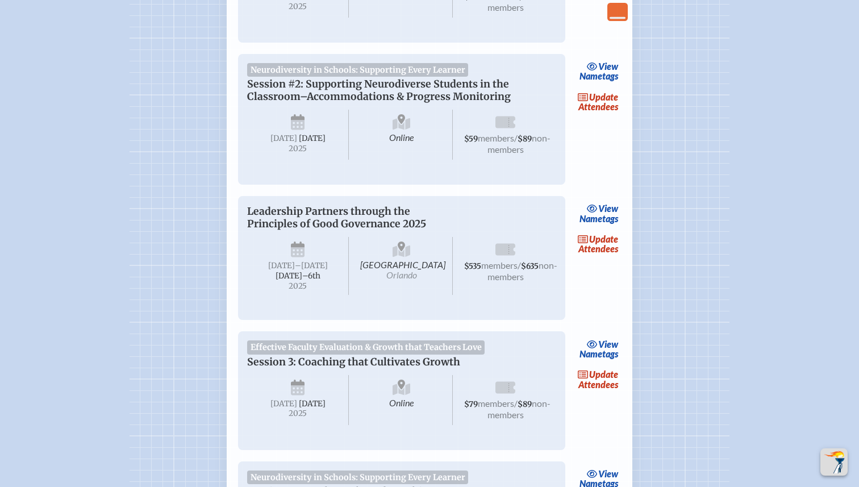
scroll to position [487, 0]
click at [609, 256] on link "update Attendees" at bounding box center [597, 243] width 47 height 26
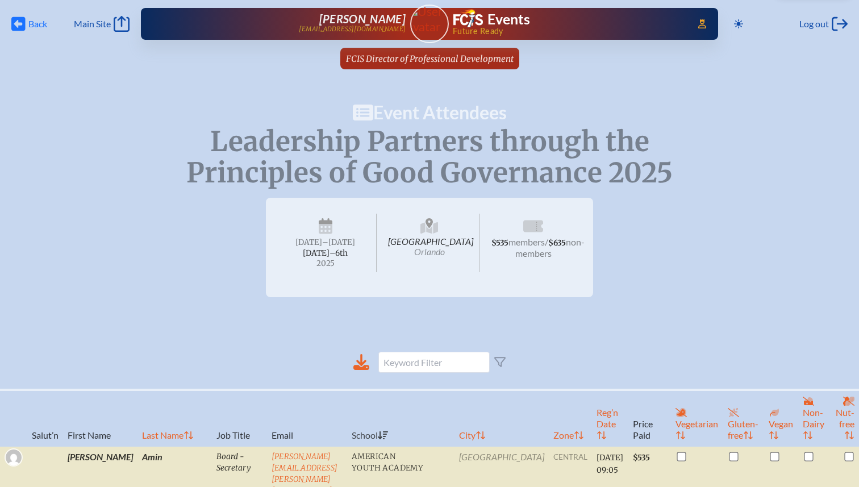
click at [33, 29] on span "Back" at bounding box center [37, 23] width 19 height 11
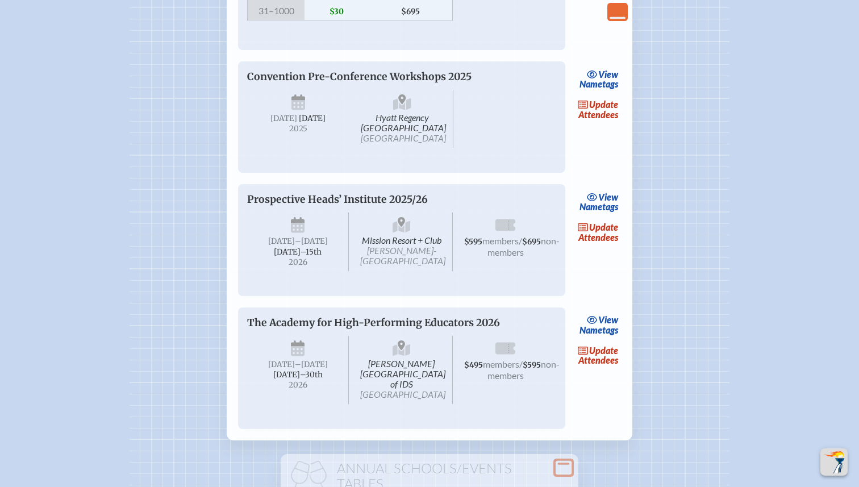
scroll to position [1737, 0]
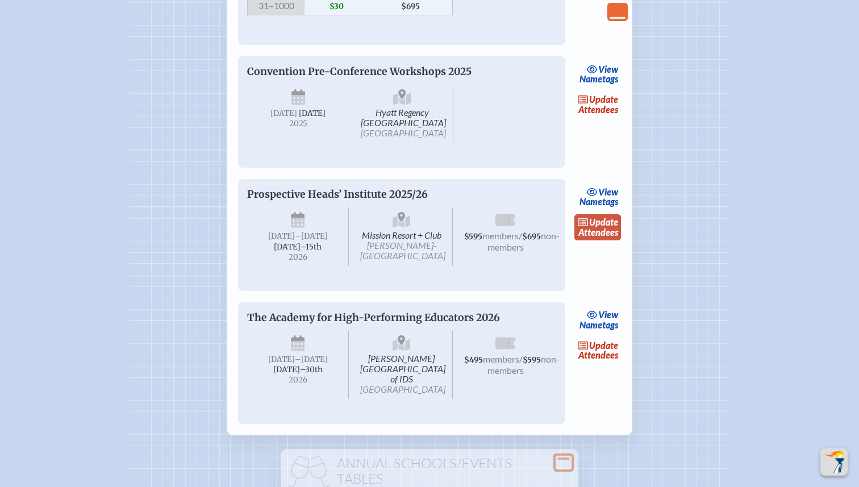
click at [600, 240] on link "update Attendees" at bounding box center [597, 227] width 47 height 26
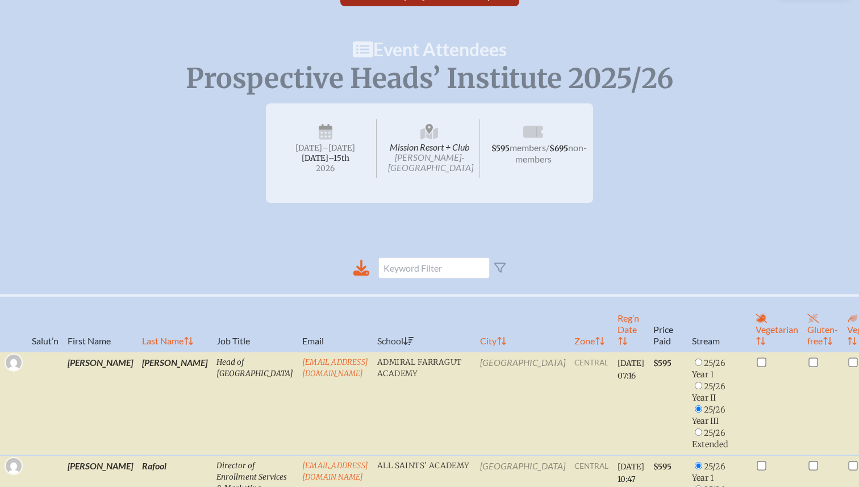
scroll to position [47, 0]
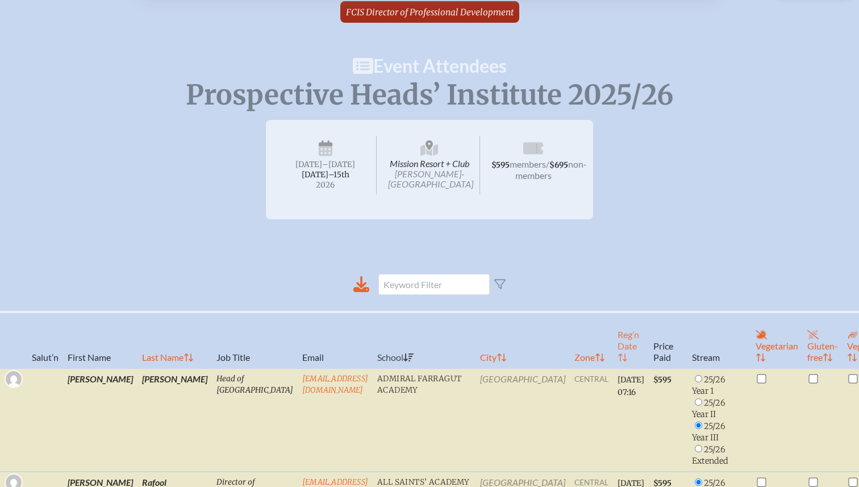
click at [613, 348] on th "Reg’n Date" at bounding box center [631, 340] width 36 height 56
radio input "false"
radio input "true"
radio input "false"
radio input "true"
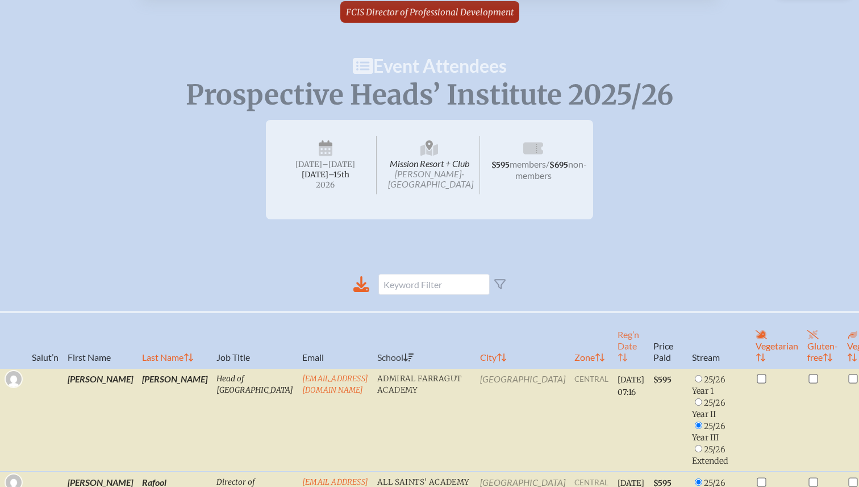
checkbox input "false"
radio input "true"
checkbox input "true"
radio input "false"
radio input "true"
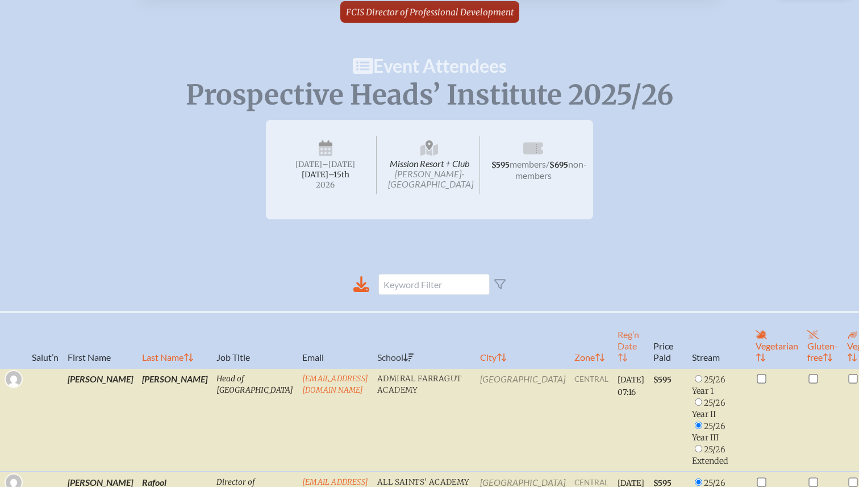
radio input "true"
checkbox input "false"
radio input "true"
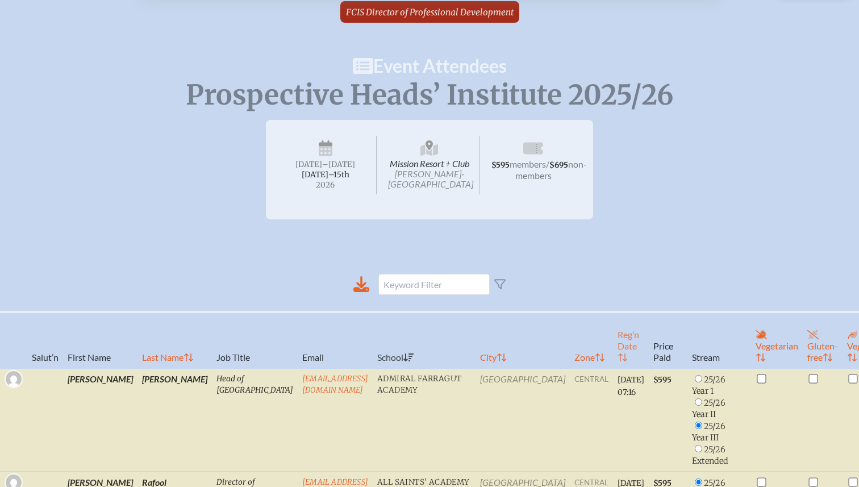
radio input "true"
checkbox input "true"
radio input "true"
checkbox input "true"
radio input "true"
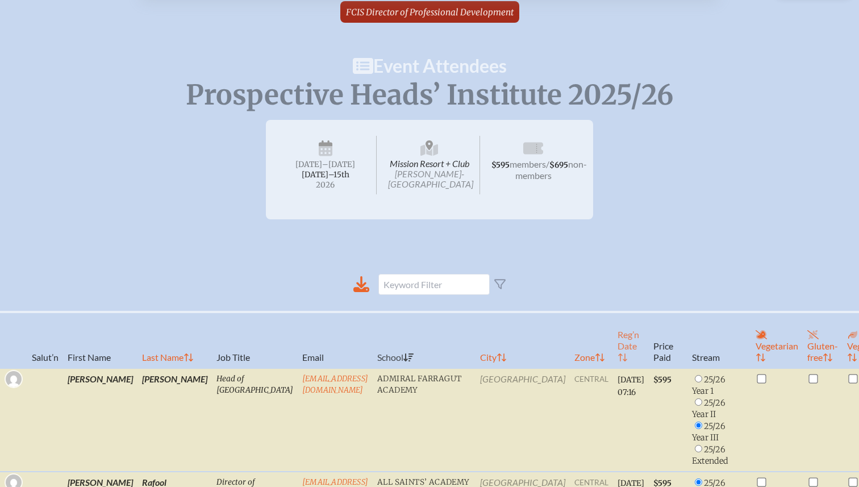
checkbox input "false"
radio input "true"
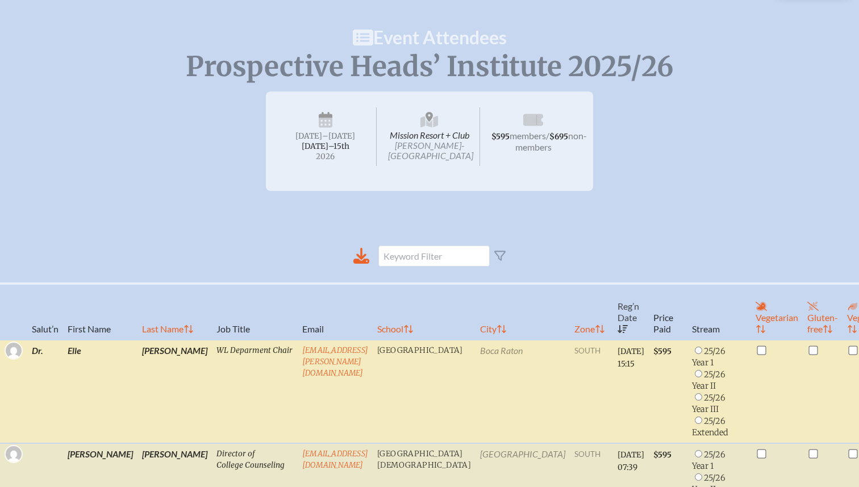
scroll to position [0, 0]
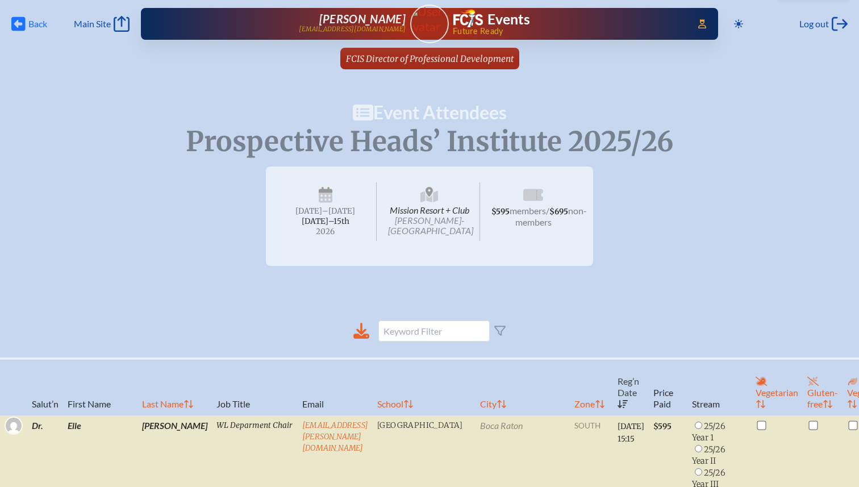
click at [32, 19] on span "Back" at bounding box center [37, 23] width 19 height 11
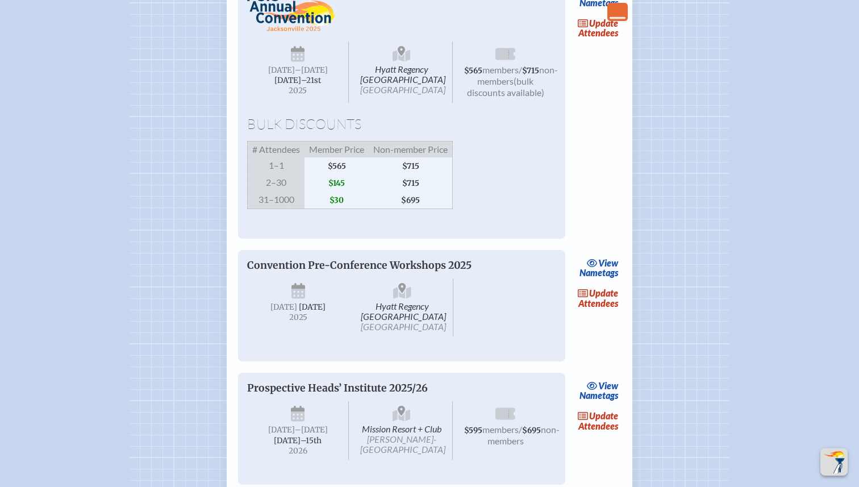
scroll to position [1541, 0]
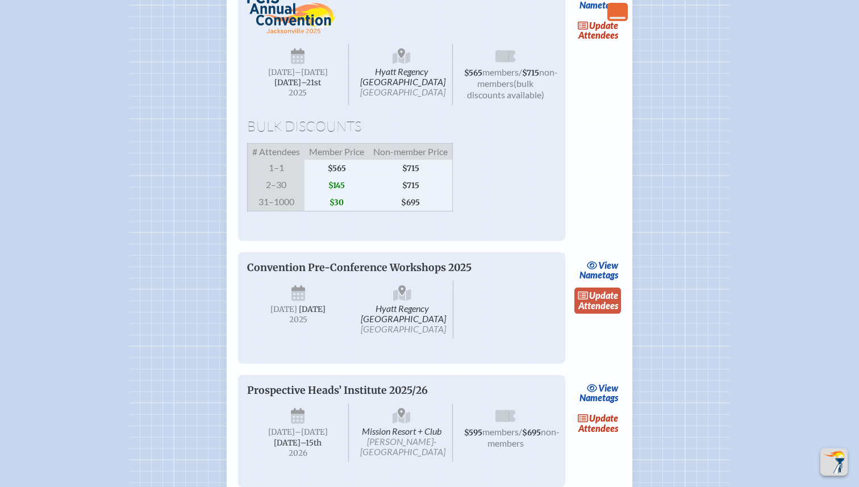
click at [603, 313] on link "update Attendees" at bounding box center [597, 300] width 47 height 26
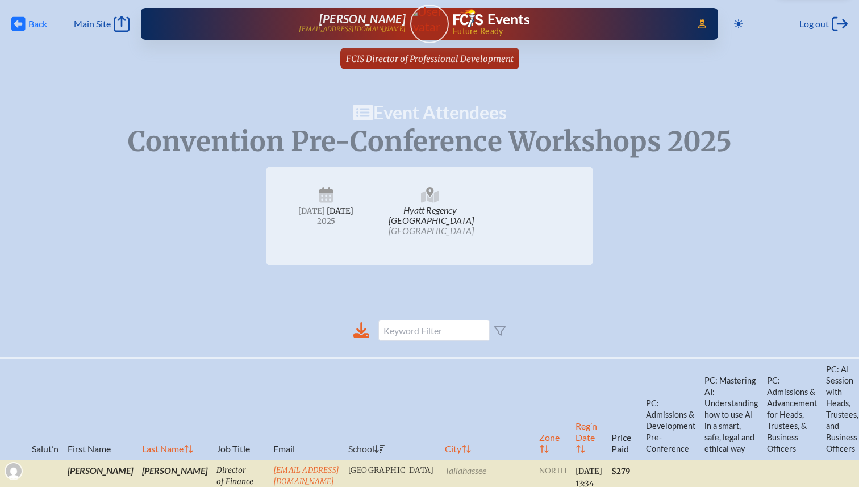
click at [26, 20] on span "Back Back" at bounding box center [29, 24] width 36 height 16
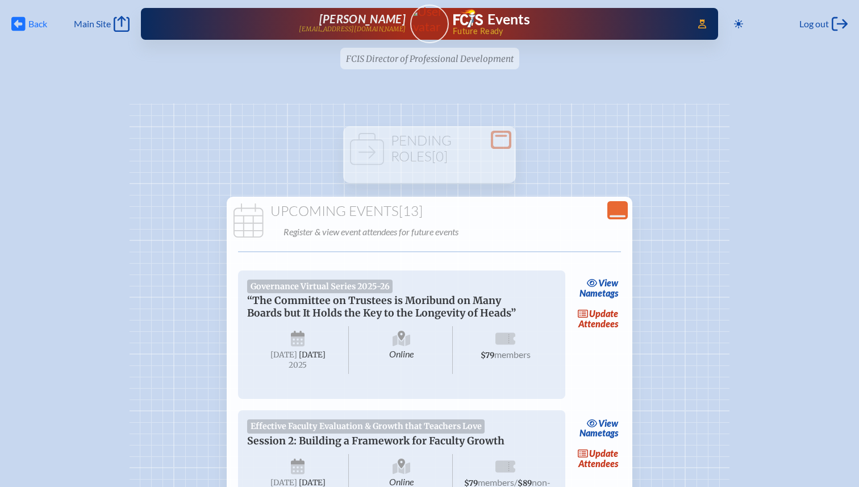
scroll to position [1541, 0]
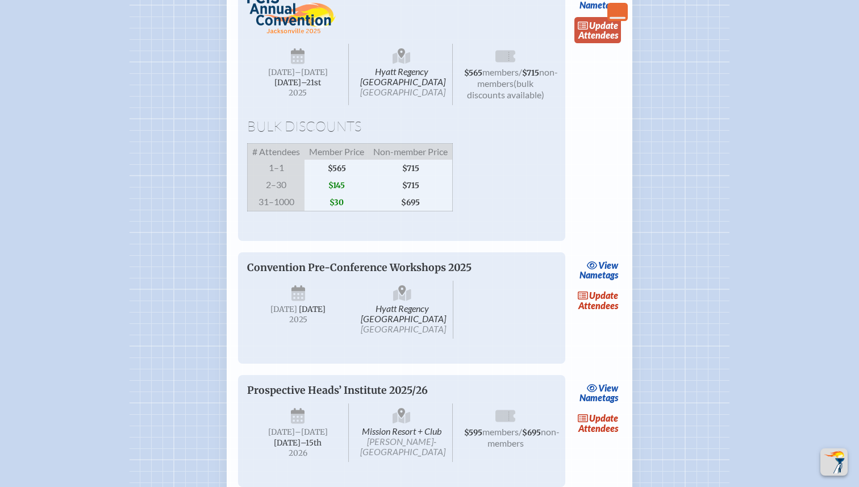
click at [602, 43] on link "update Attendees" at bounding box center [597, 30] width 47 height 26
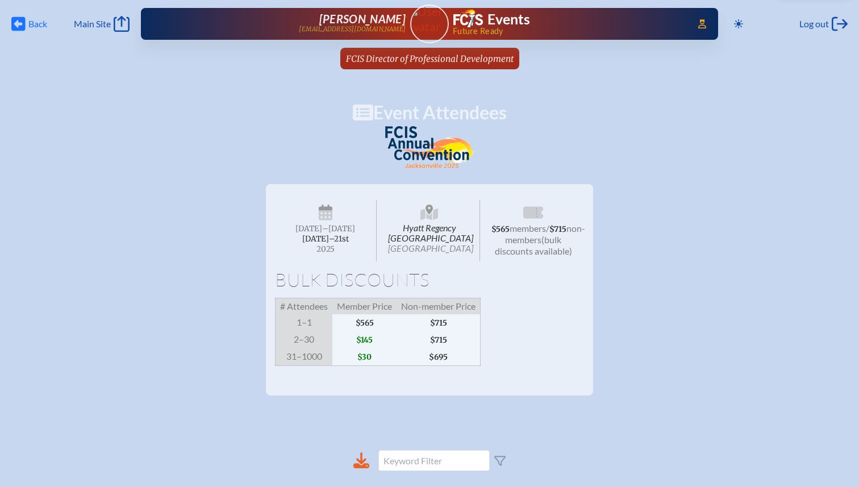
click at [33, 24] on span "Back" at bounding box center [37, 23] width 19 height 11
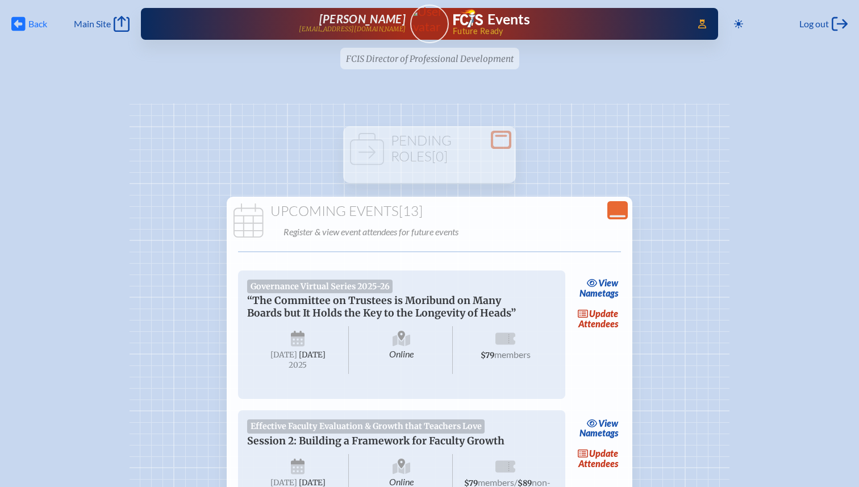
scroll to position [1541, 0]
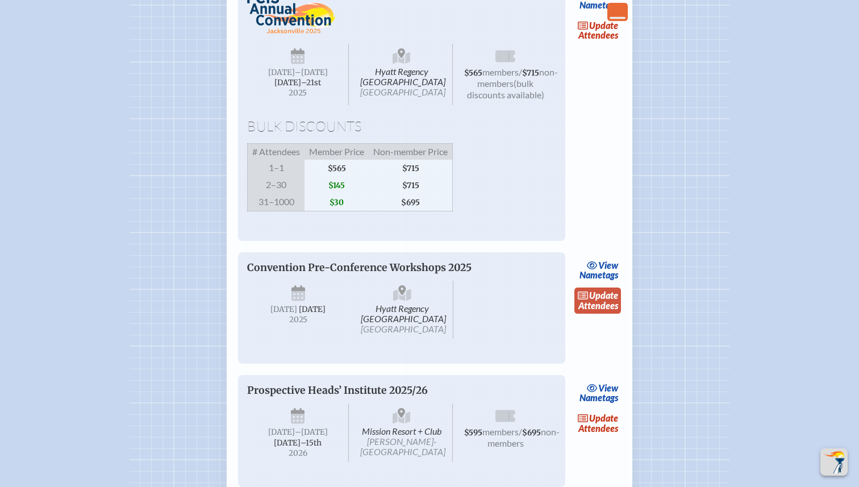
click at [597, 313] on link "update Attendees" at bounding box center [597, 300] width 47 height 26
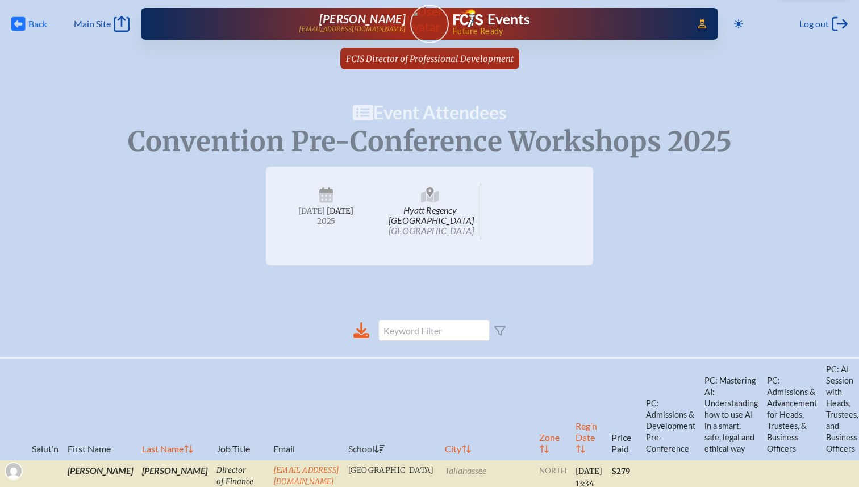
click at [30, 23] on span "Back" at bounding box center [37, 23] width 19 height 11
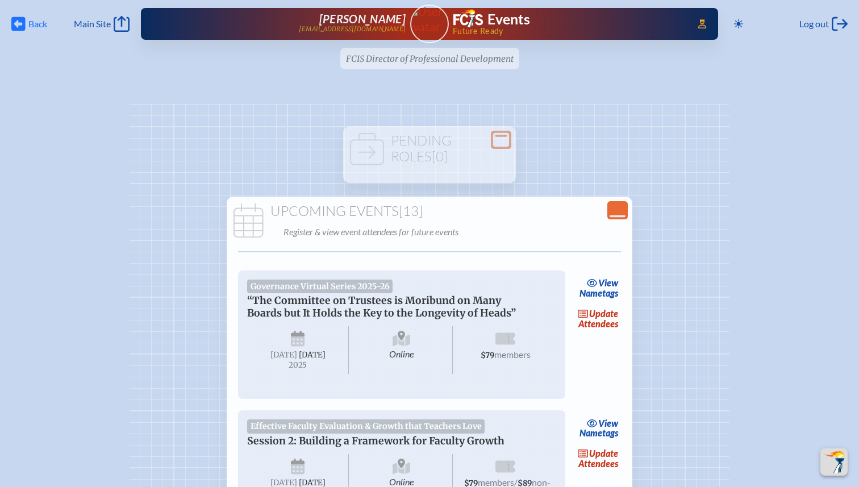
scroll to position [1541, 0]
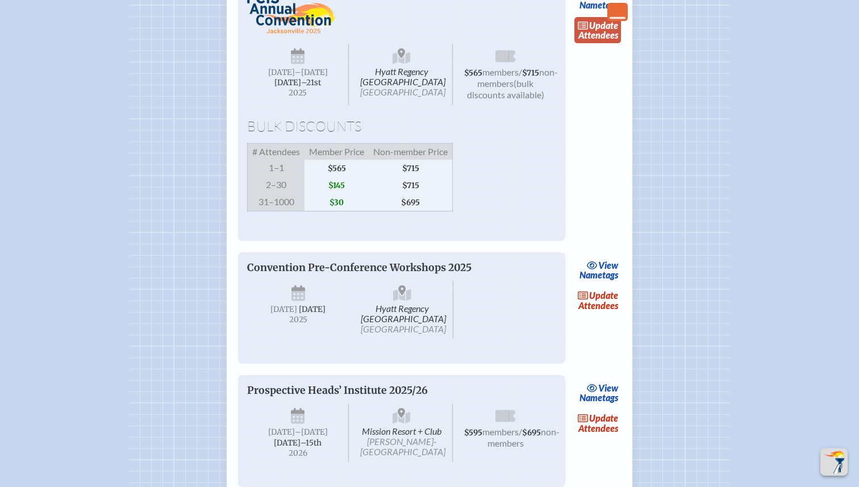
click at [595, 43] on link "update Attendees" at bounding box center [597, 30] width 47 height 26
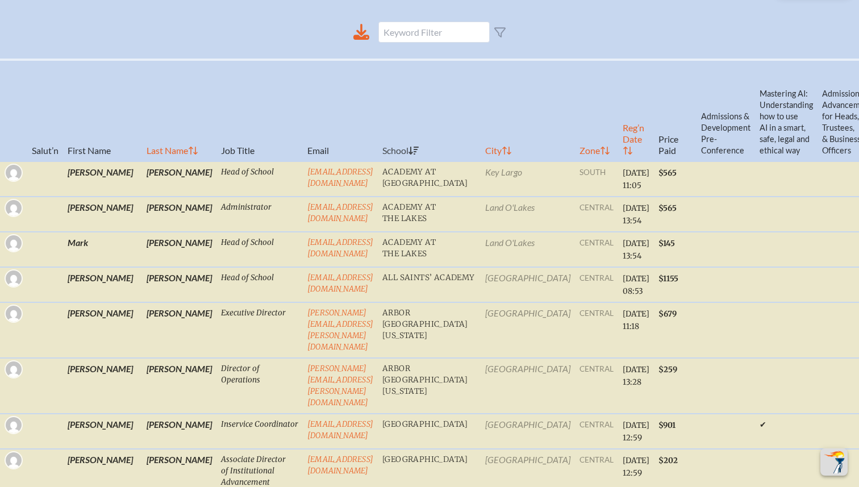
scroll to position [420, 0]
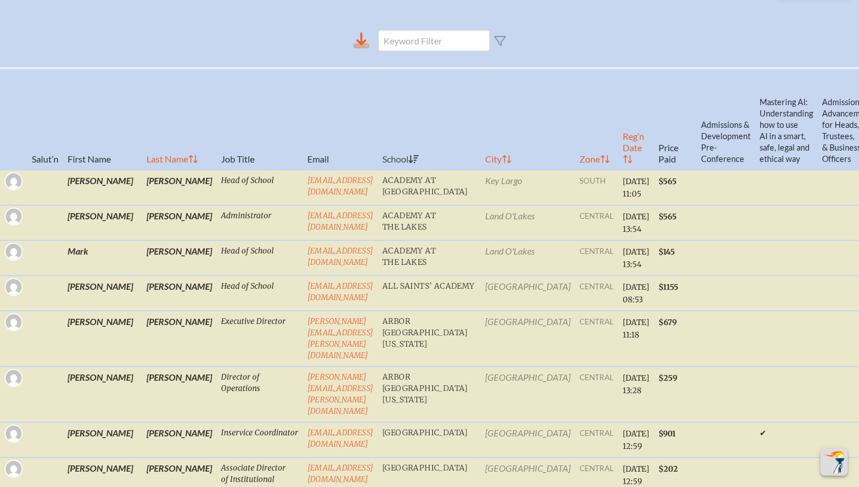
click at [362, 45] on icon at bounding box center [361, 38] width 10 height 13
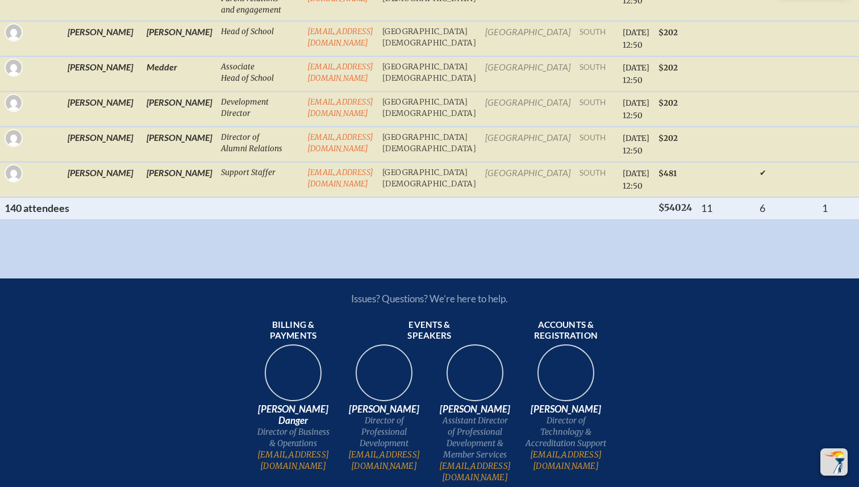
scroll to position [6162, 0]
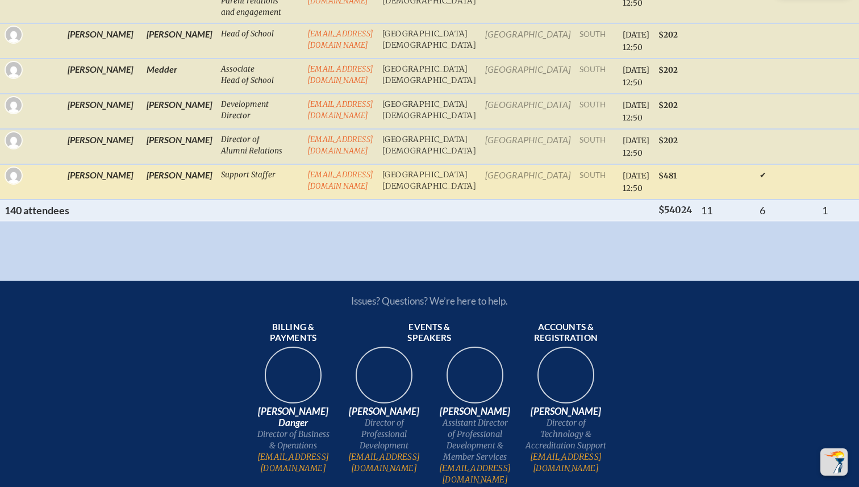
scroll to position [1541, 0]
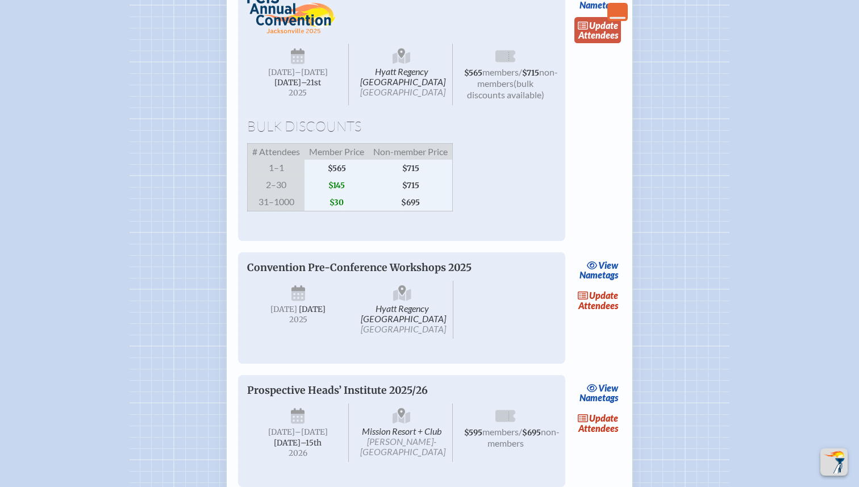
click at [589, 43] on link "update Attendees" at bounding box center [597, 30] width 47 height 26
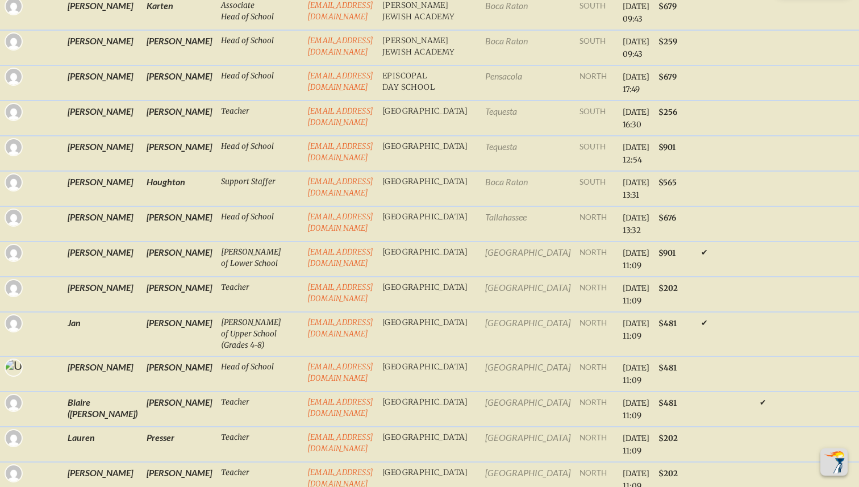
scroll to position [1541, 0]
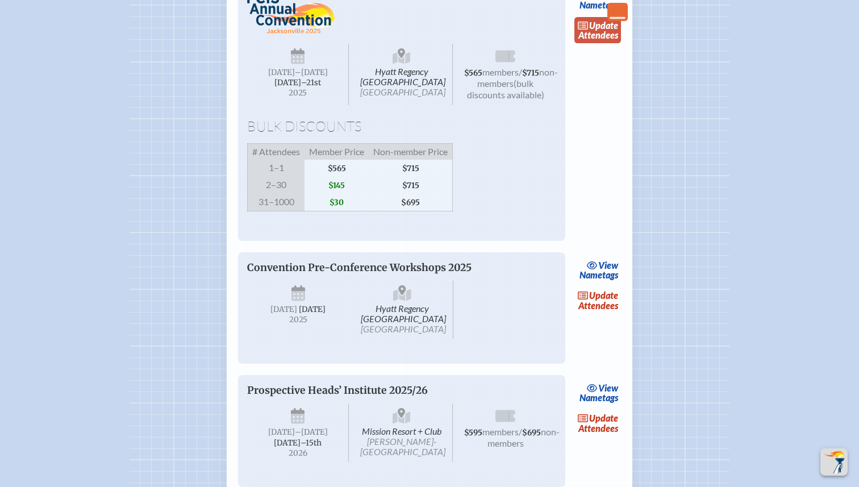
click at [589, 43] on link "update Attendees" at bounding box center [597, 30] width 47 height 26
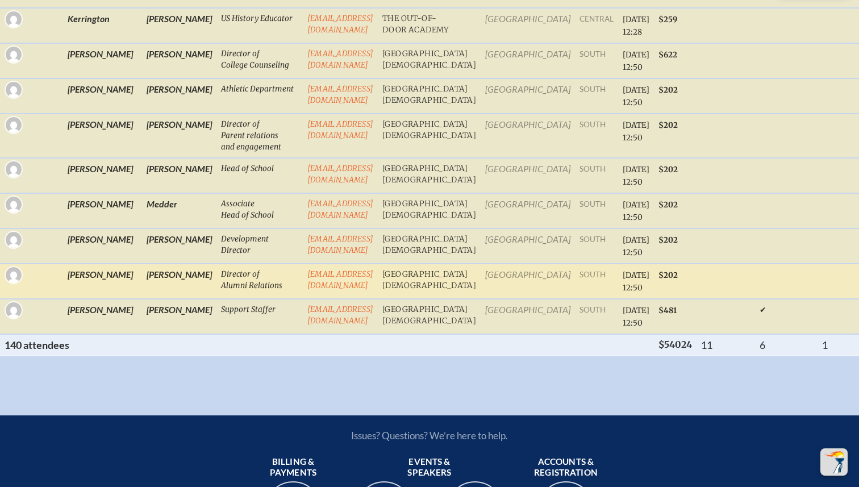
scroll to position [6025, 0]
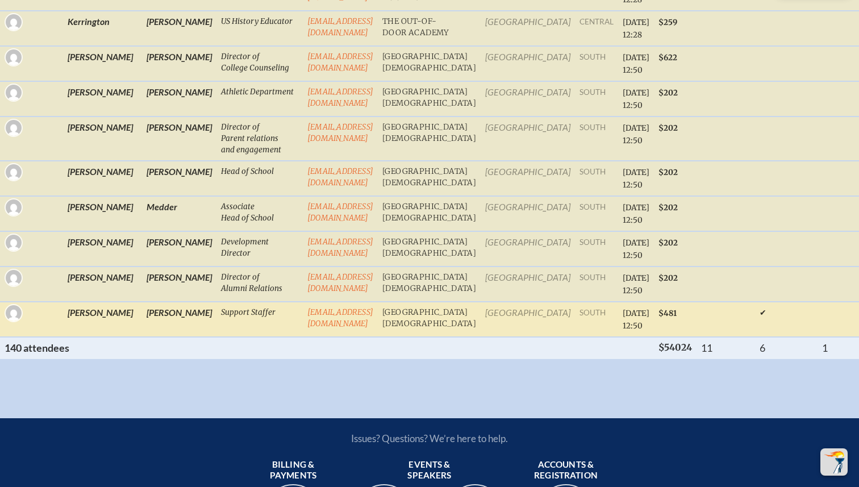
click at [722, 327] on td at bounding box center [725, 319] width 58 height 35
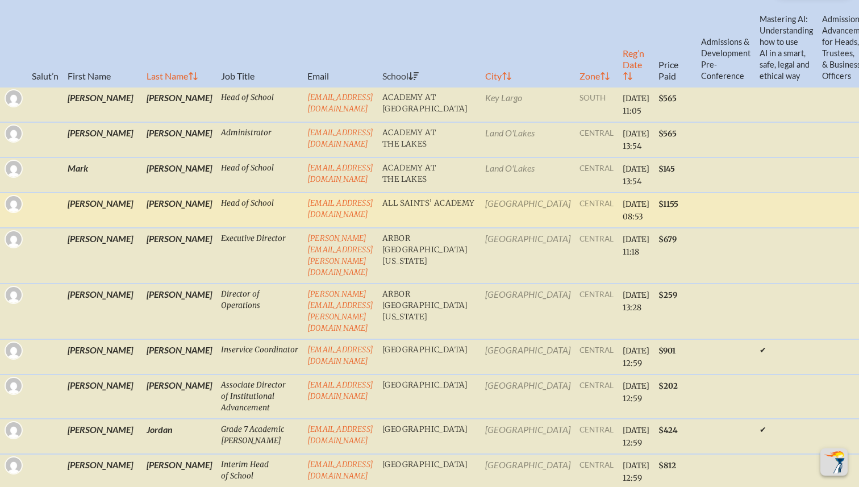
scroll to position [501, 0]
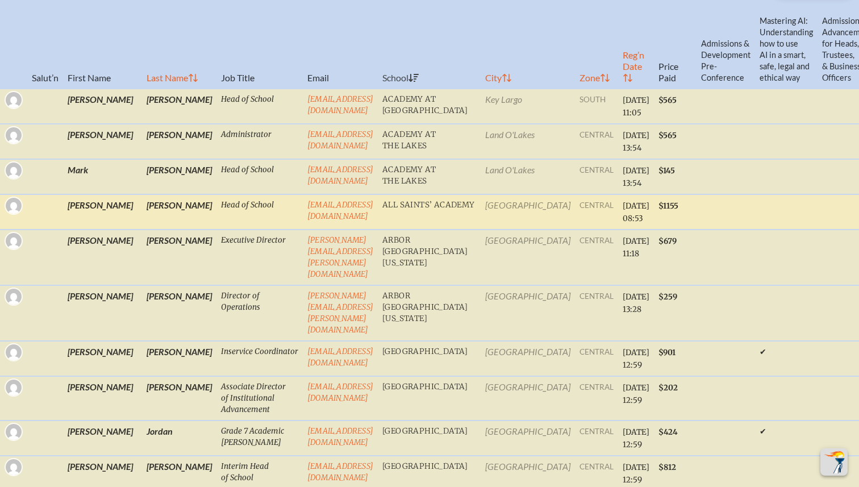
click at [755, 205] on td at bounding box center [786, 211] width 62 height 35
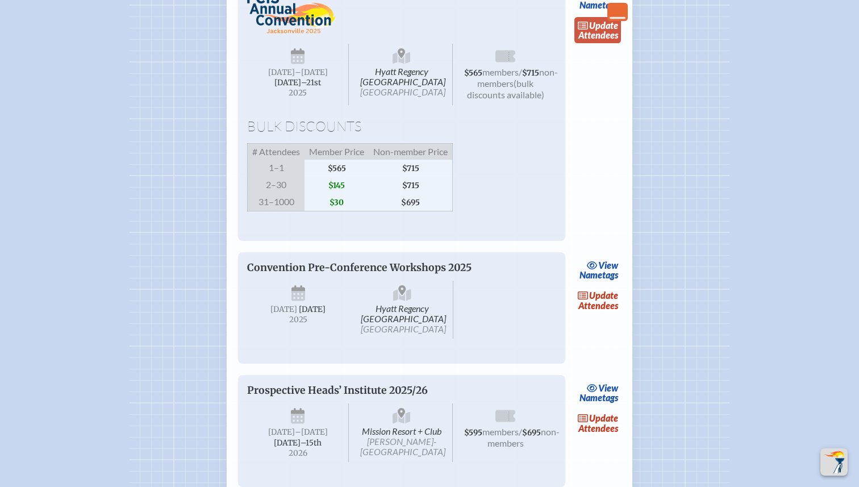
click at [616, 43] on link "update Attendees" at bounding box center [597, 30] width 47 height 26
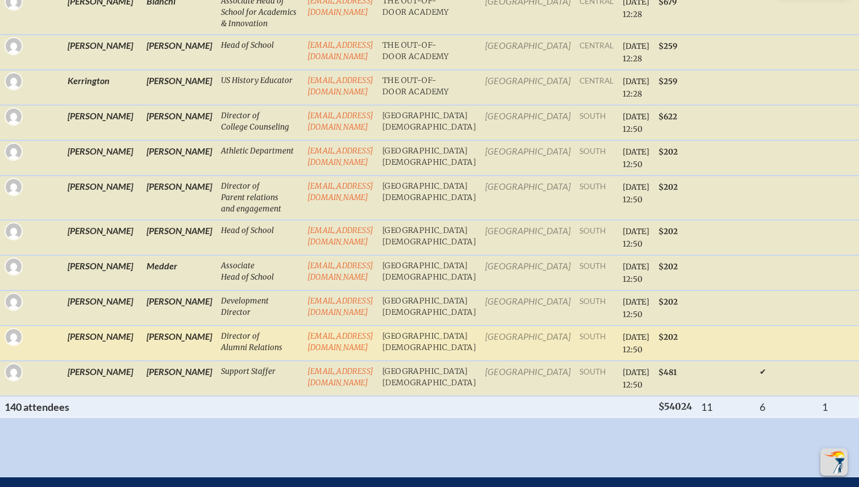
scroll to position [5949, 0]
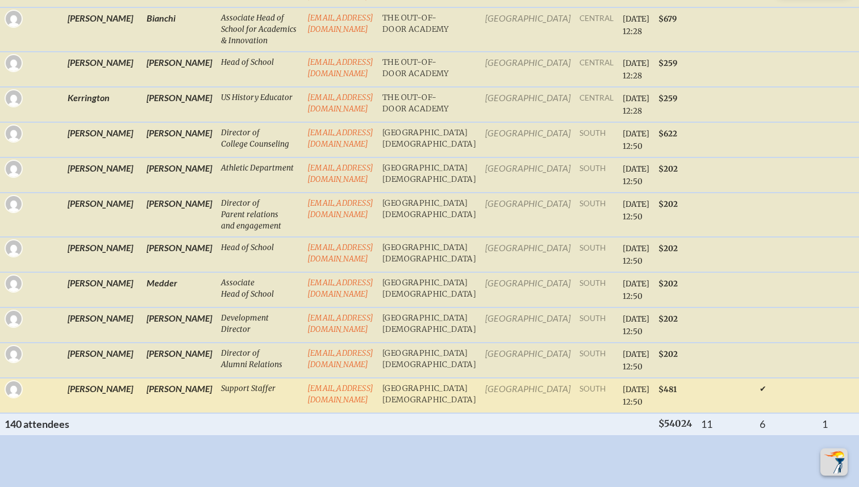
click at [303, 413] on td "[EMAIL_ADDRESS][DOMAIN_NAME]" at bounding box center [340, 395] width 75 height 35
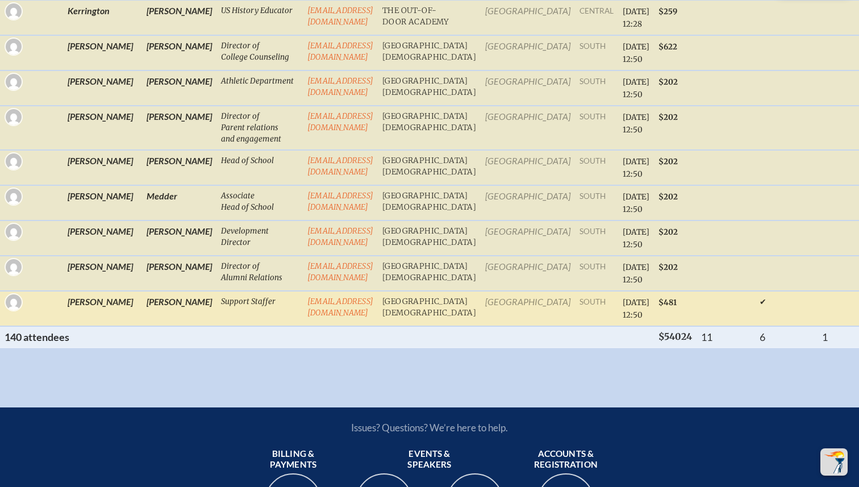
scroll to position [6044, 0]
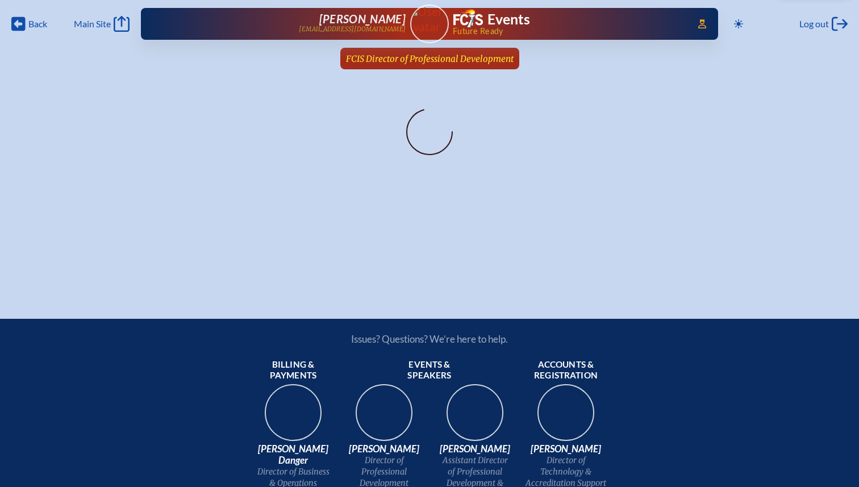
click at [454, 55] on span "FCIS Director of Professional Development" at bounding box center [430, 58] width 168 height 11
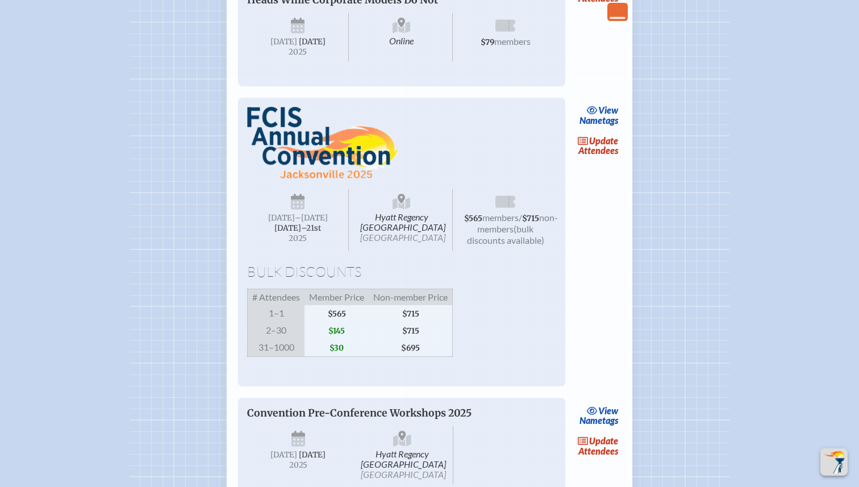
scroll to position [1461, 0]
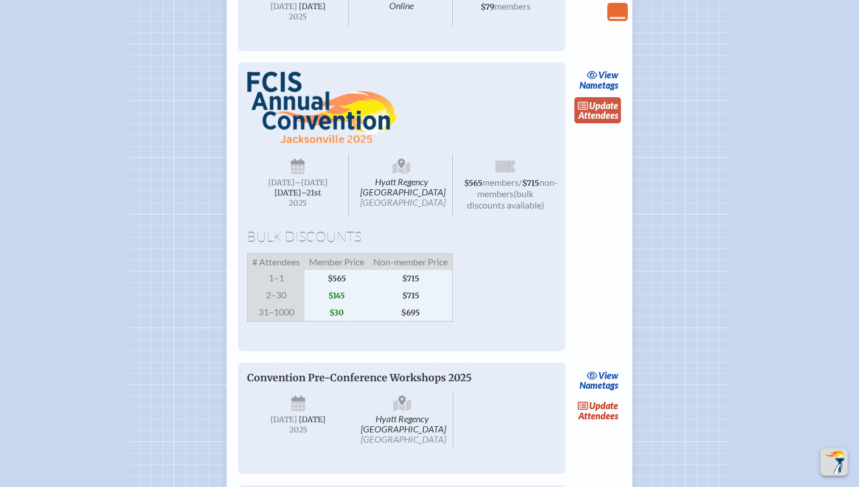
click at [604, 111] on span "update" at bounding box center [603, 105] width 29 height 11
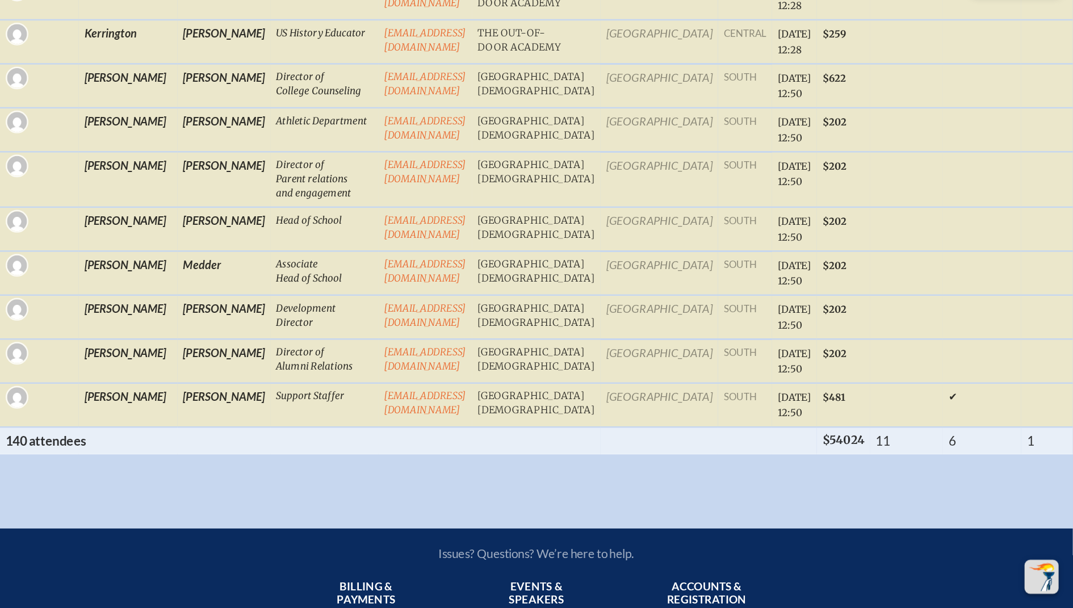
scroll to position [6025, 0]
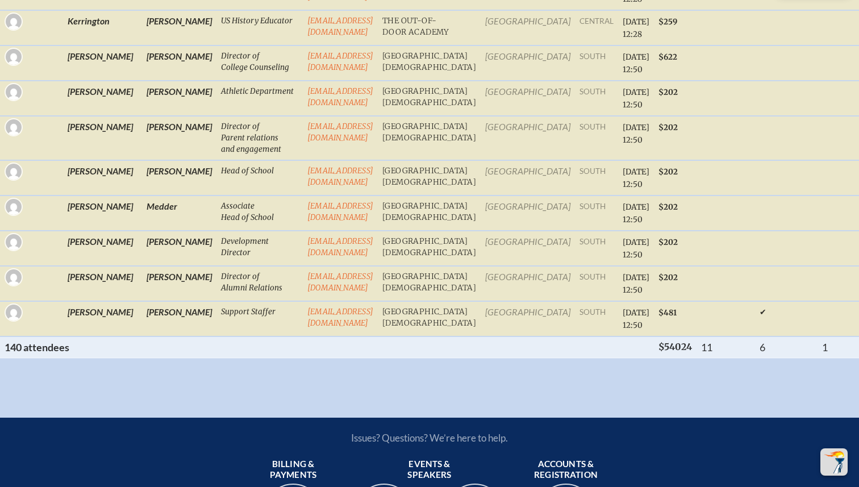
click at [332, 358] on th "140 attendee s" at bounding box center [240, 347] width 480 height 22
drag, startPoint x: 332, startPoint y: 377, endPoint x: 319, endPoint y: 377, distance: 13.1
click at [329, 358] on th "140 attendee s" at bounding box center [240, 347] width 480 height 22
click at [319, 358] on th "140 attendee s" at bounding box center [240, 347] width 480 height 22
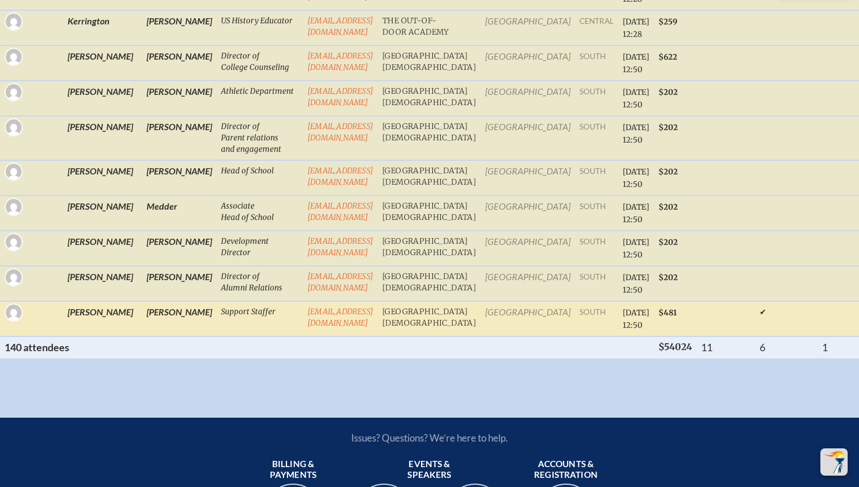
click at [575, 336] on td "south" at bounding box center [596, 318] width 43 height 35
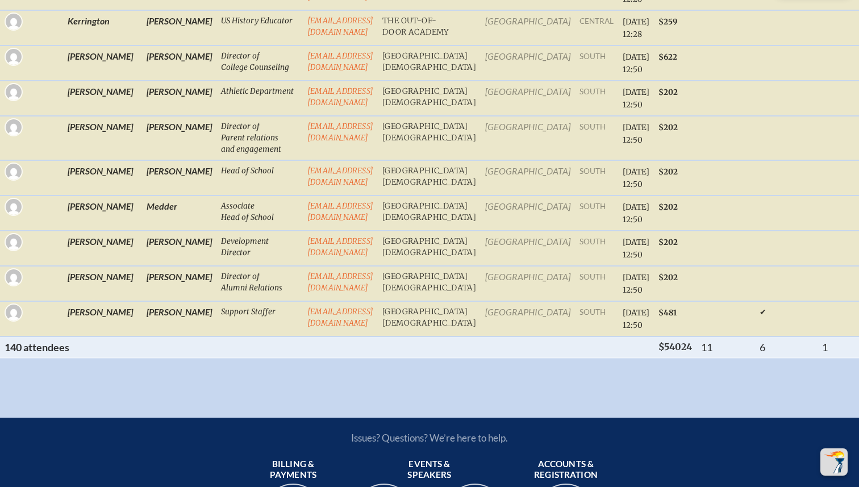
click at [578, 358] on th at bounding box center [566, 347] width 173 height 22
click at [727, 358] on th "11" at bounding box center [725, 347] width 58 height 22
click at [833, 358] on th "1" at bounding box center [846, 347] width 59 height 22
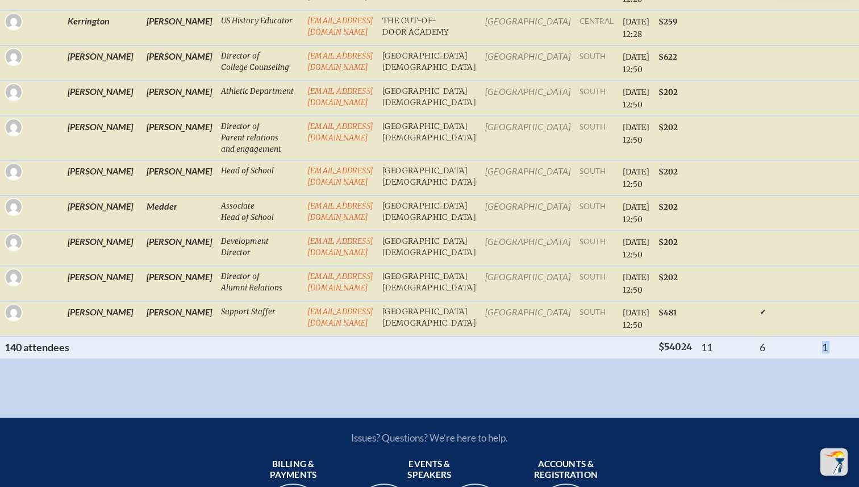
click at [833, 358] on th "1" at bounding box center [846, 347] width 59 height 22
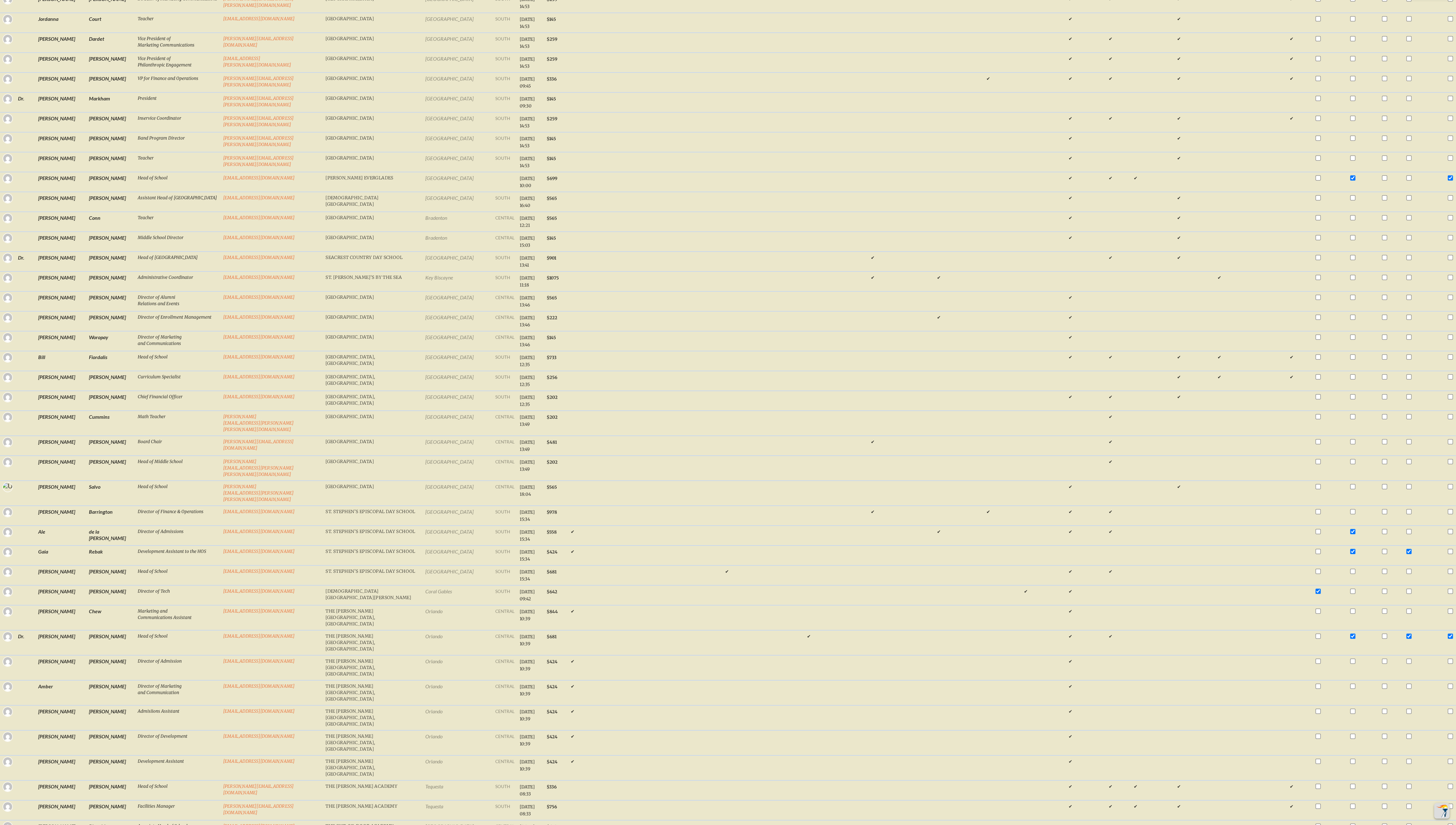
scroll to position [2442, 0]
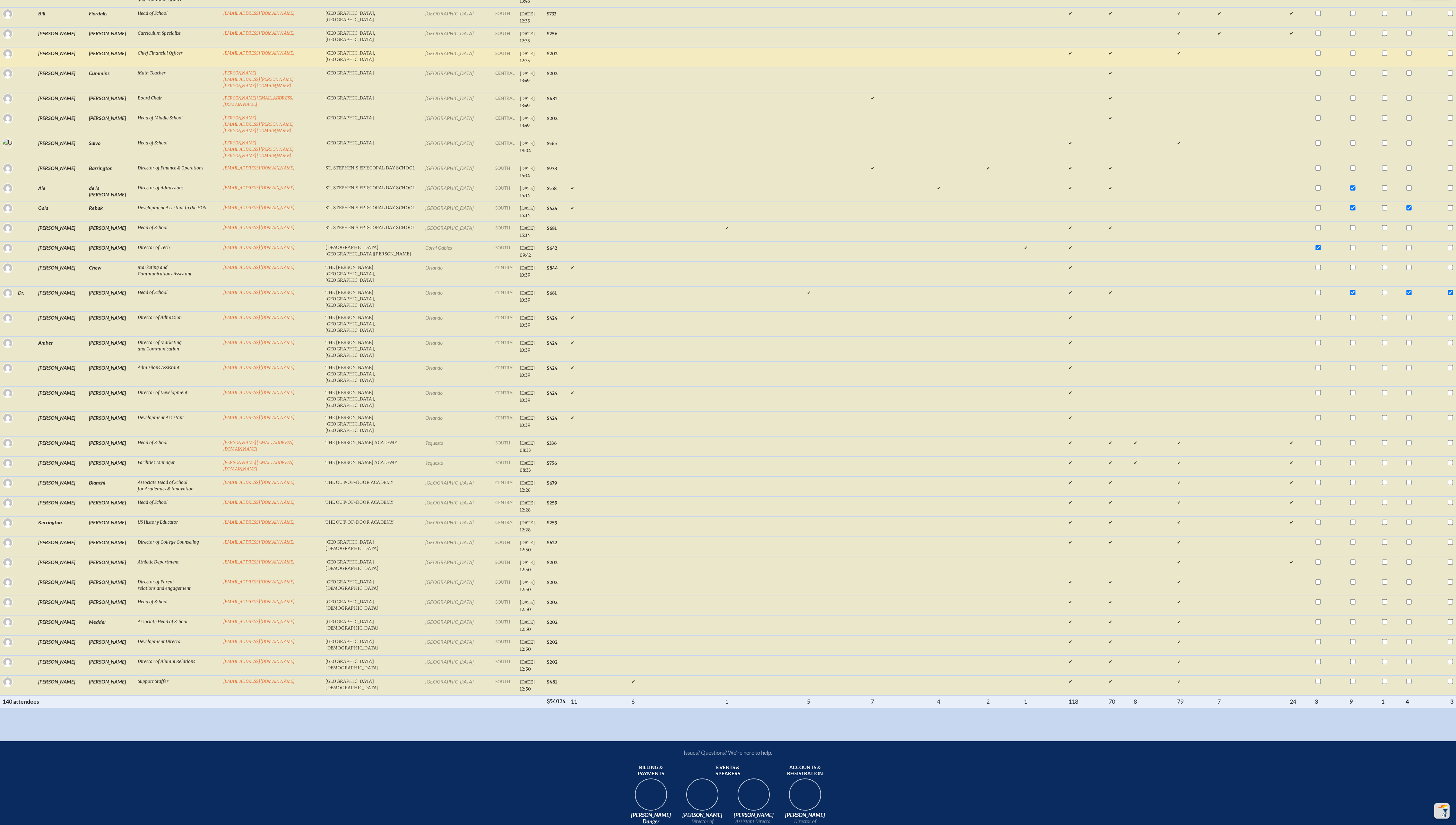
scroll to position [826, 0]
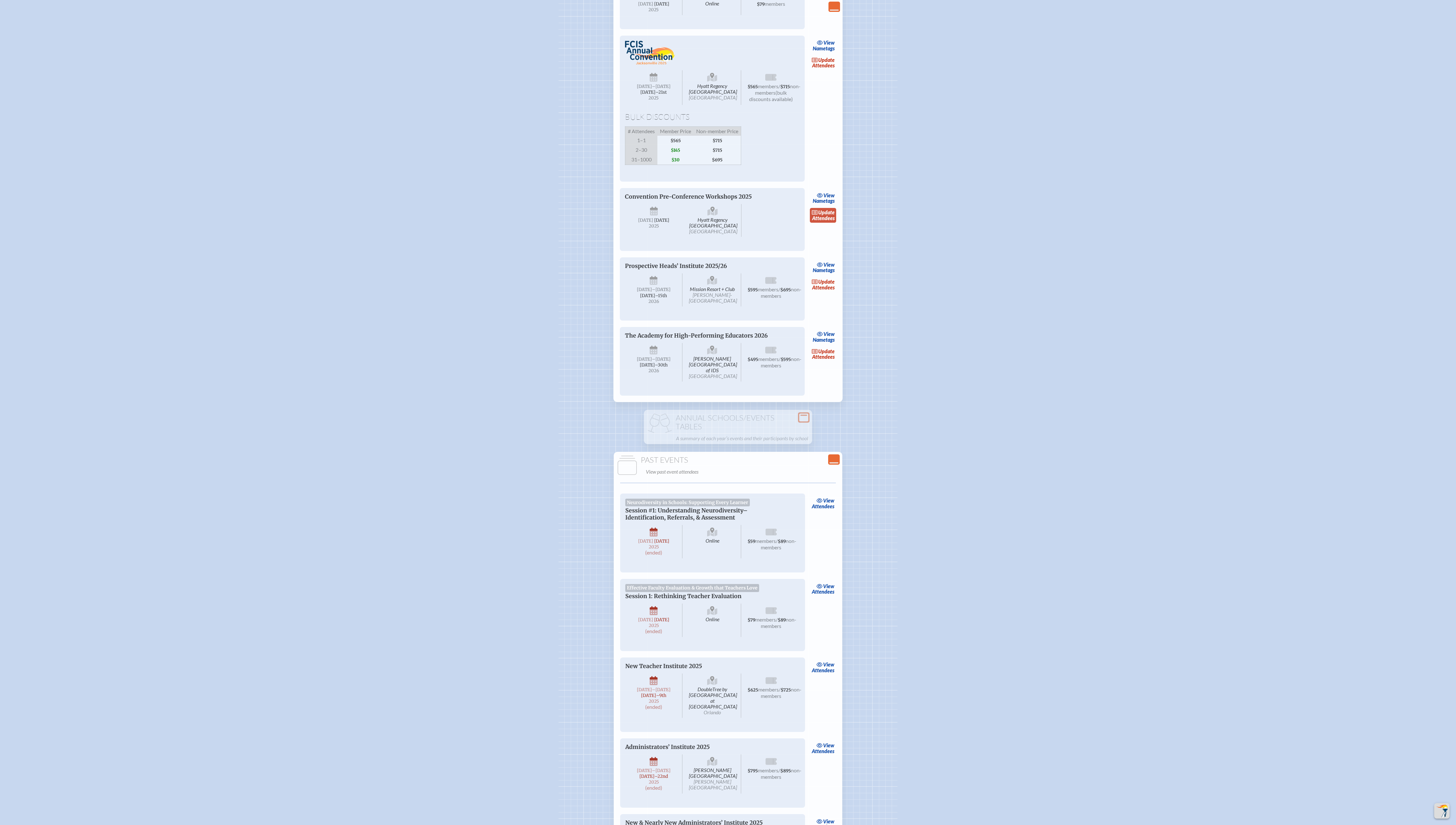
click at [485, 215] on span "update" at bounding box center [826, 212] width 16 height 6
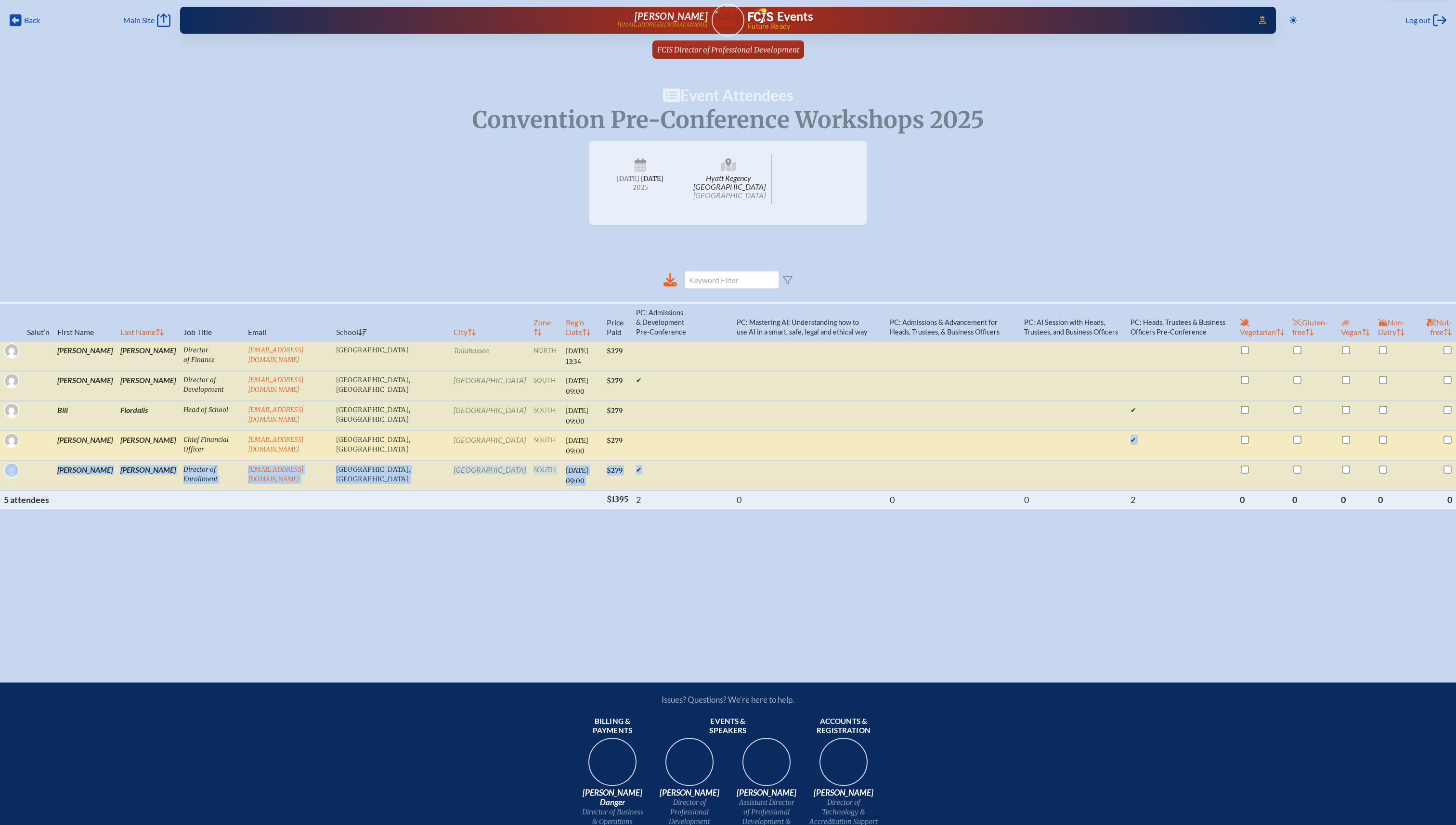
drag, startPoint x: 1018, startPoint y: 464, endPoint x: 893, endPoint y: 453, distance: 125.5
click at [728, 412] on tbody "Lorie Frederick Director of Finance lfrederick@hces.org Holy Comforter Episcopa…" at bounding box center [728, 416] width 1456 height 149
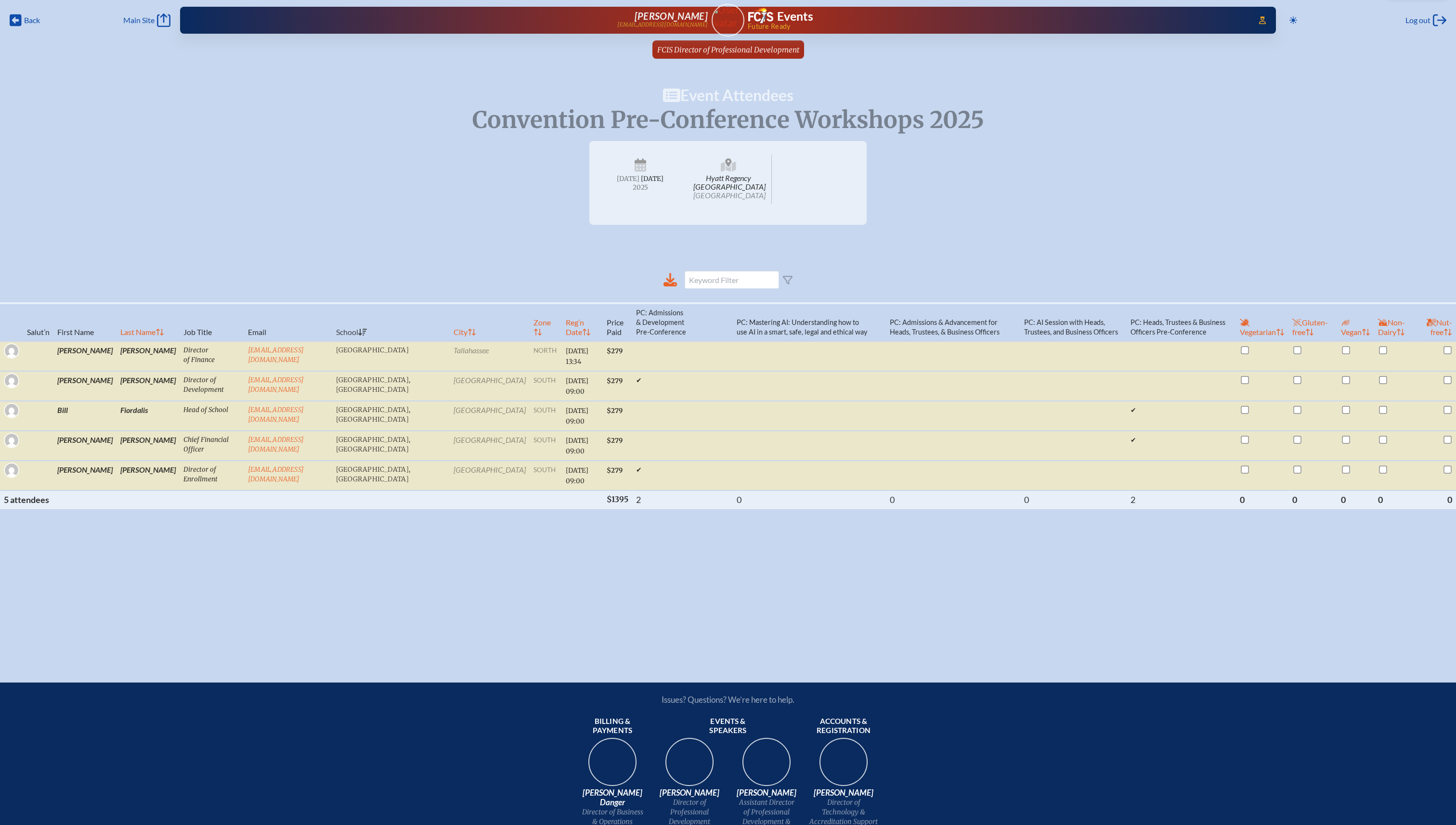
click at [728, 412] on div "Back Back Main Site Main Site Toggle to Dark Mode Log out Log out Access Users.…" at bounding box center [728, 326] width 1456 height 652
click at [728, 321] on th "PC: Admissions & Advancement for Heads, Trustees, & Business Officers" at bounding box center [953, 322] width 135 height 38
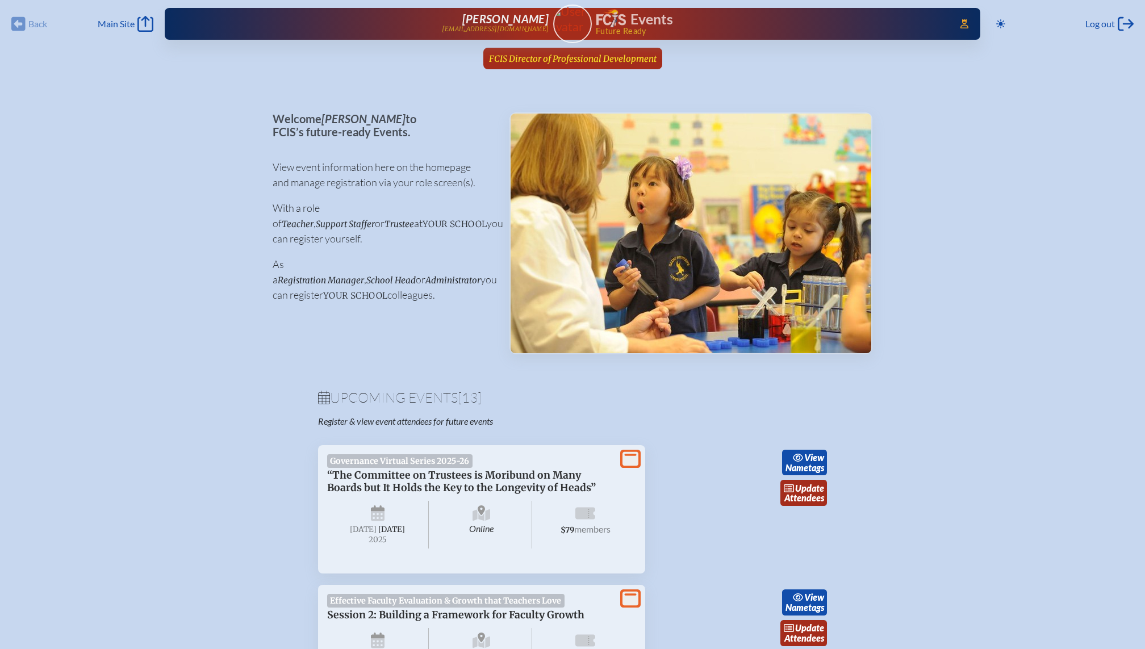
click at [536, 58] on span "FCIS Director of Professional Development" at bounding box center [573, 58] width 168 height 11
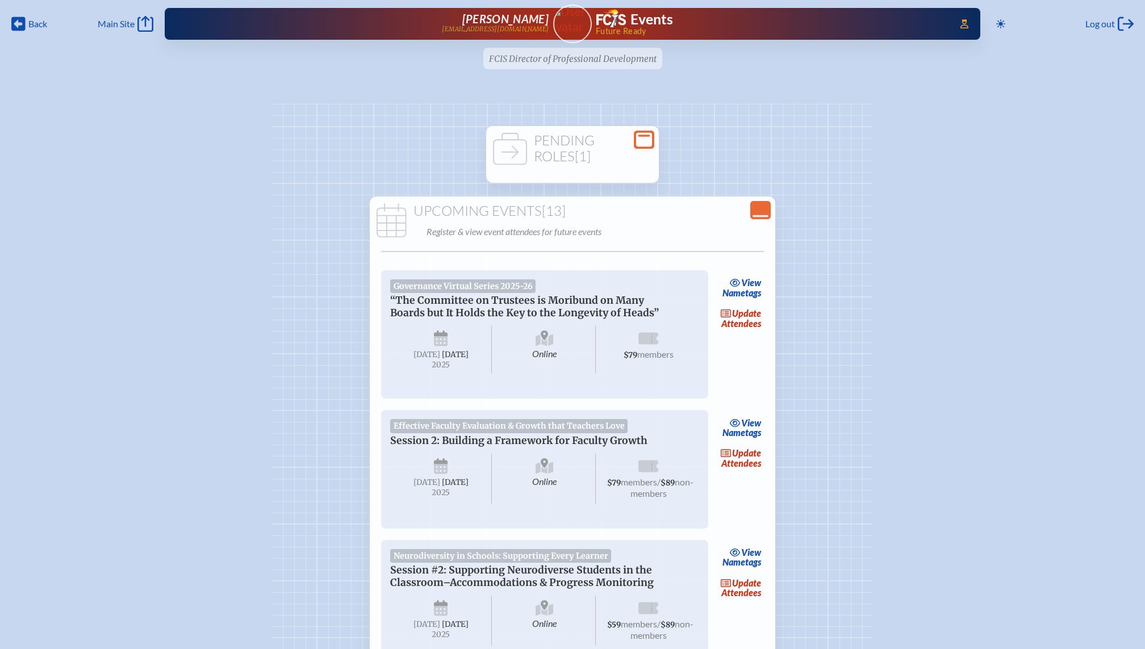
click at [518, 160] on icon at bounding box center [510, 157] width 34 height 48
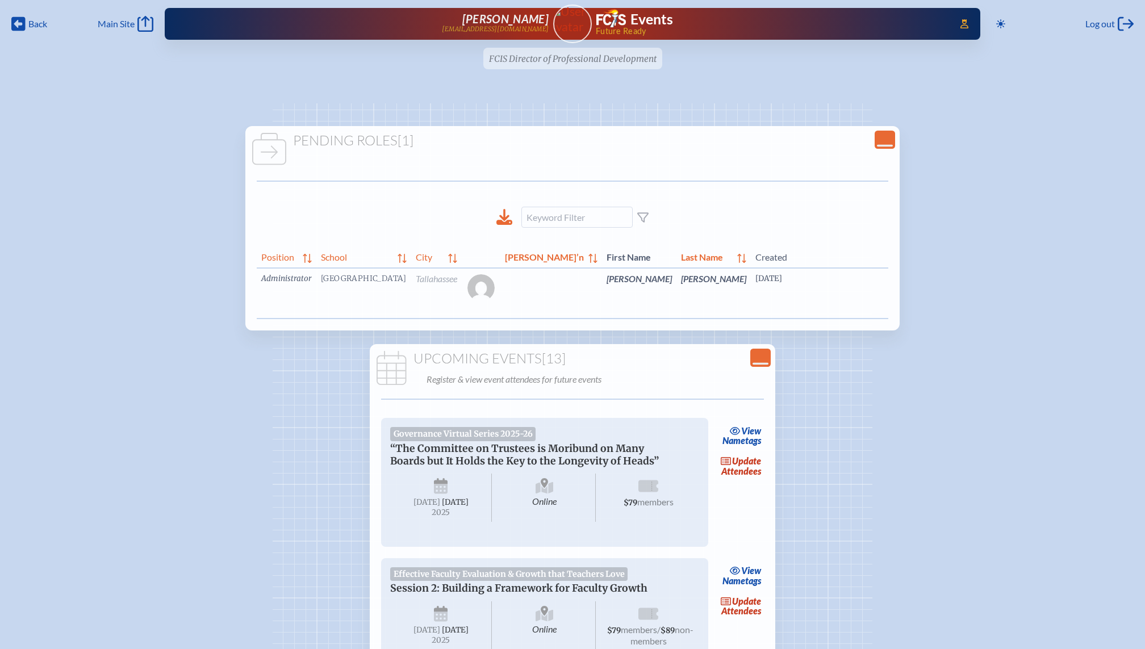
click at [967, 292] on link "edit Person’s Details" at bounding box center [986, 296] width 38 height 36
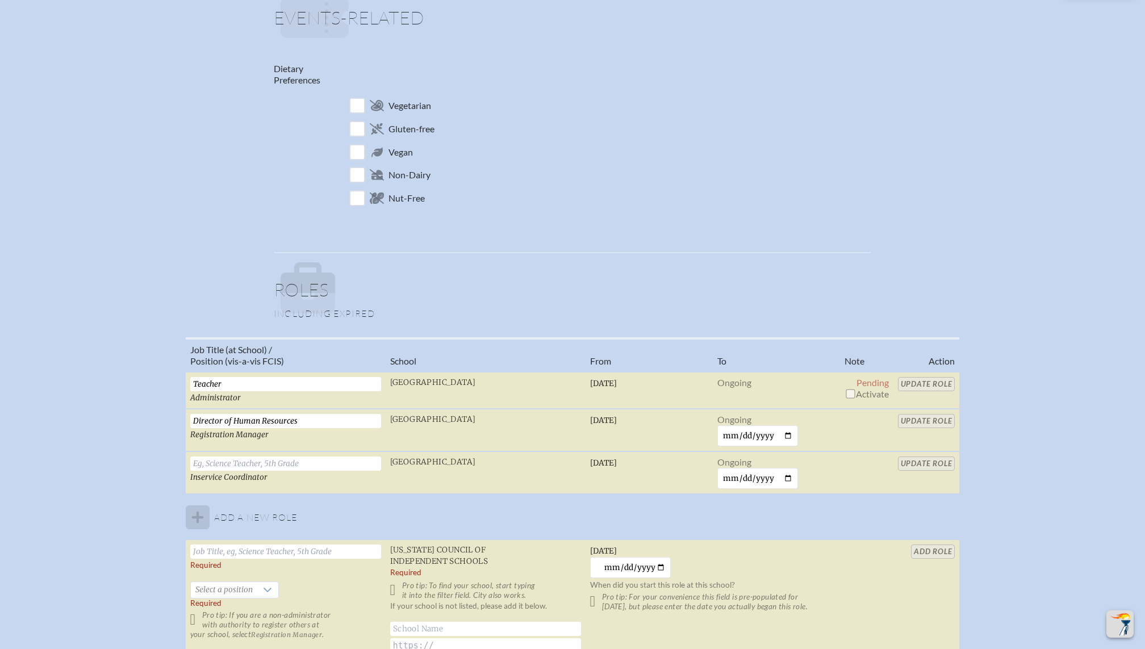
scroll to position [519, 0]
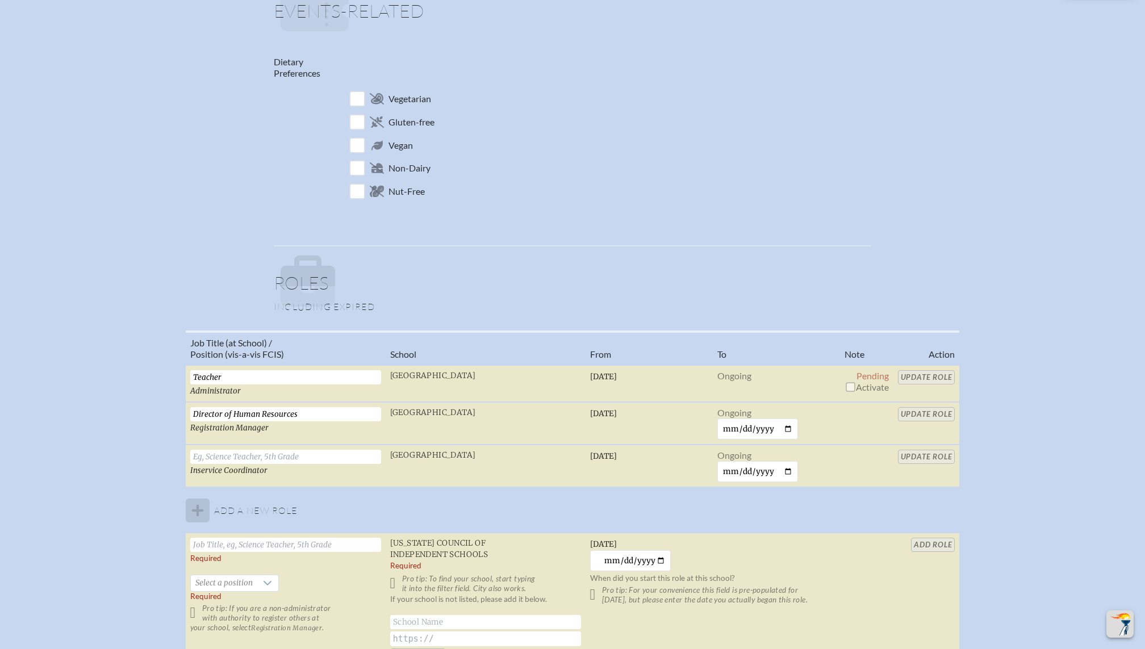
click at [850, 388] on input "checkbox" at bounding box center [850, 386] width 9 height 9
checkbox input "true"
click at [926, 376] on input "Update Role" at bounding box center [926, 377] width 57 height 14
